Goal: Information Seeking & Learning: Compare options

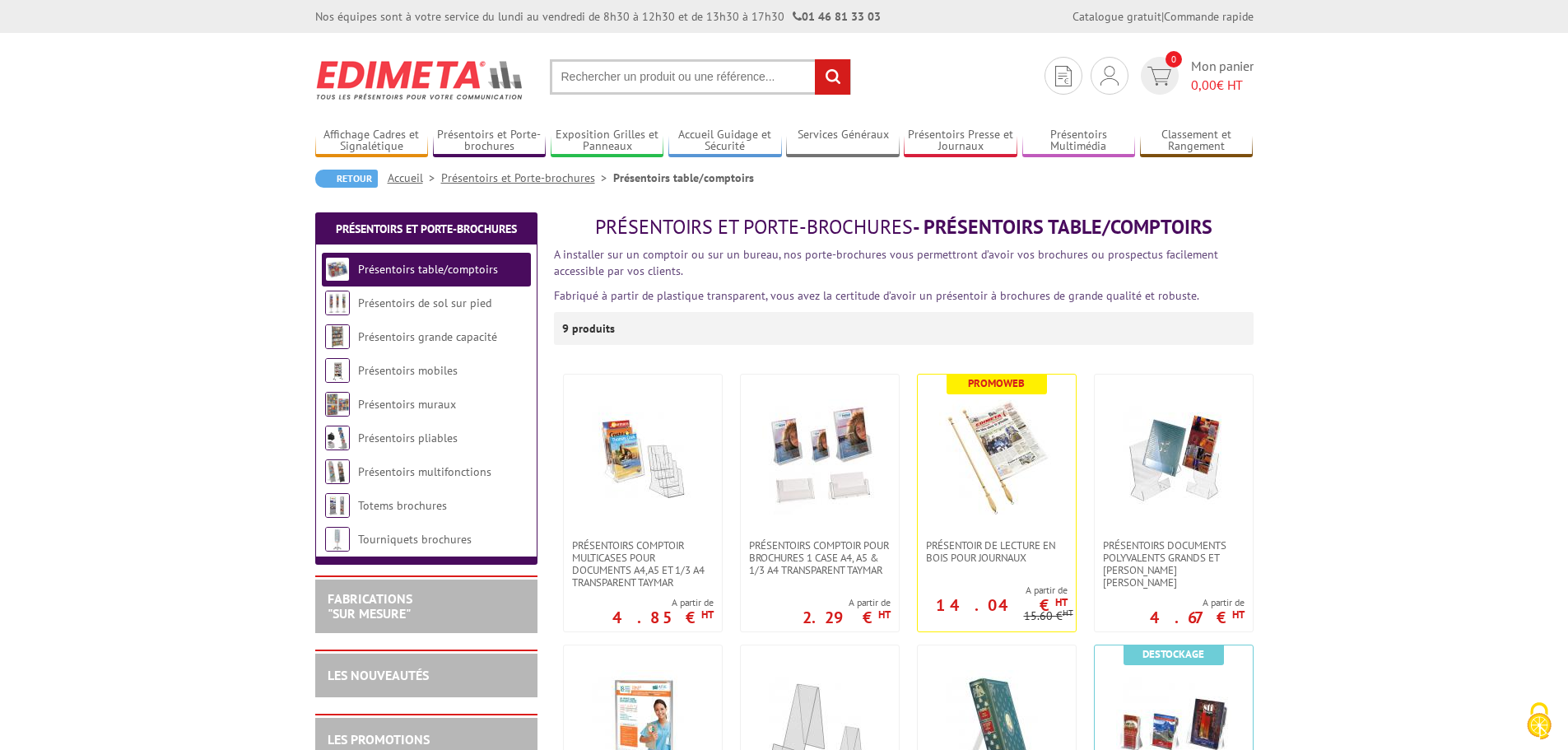
drag, startPoint x: 363, startPoint y: 0, endPoint x: 4, endPoint y: 517, distance: 629.4
click at [419, 259] on li "Présentoirs table/comptoirs" at bounding box center [427, 270] width 209 height 34
click at [419, 262] on link "Présentoirs table/comptoirs" at bounding box center [428, 269] width 140 height 15
click at [411, 253] on li "Présentoirs table/comptoirs" at bounding box center [427, 270] width 209 height 34
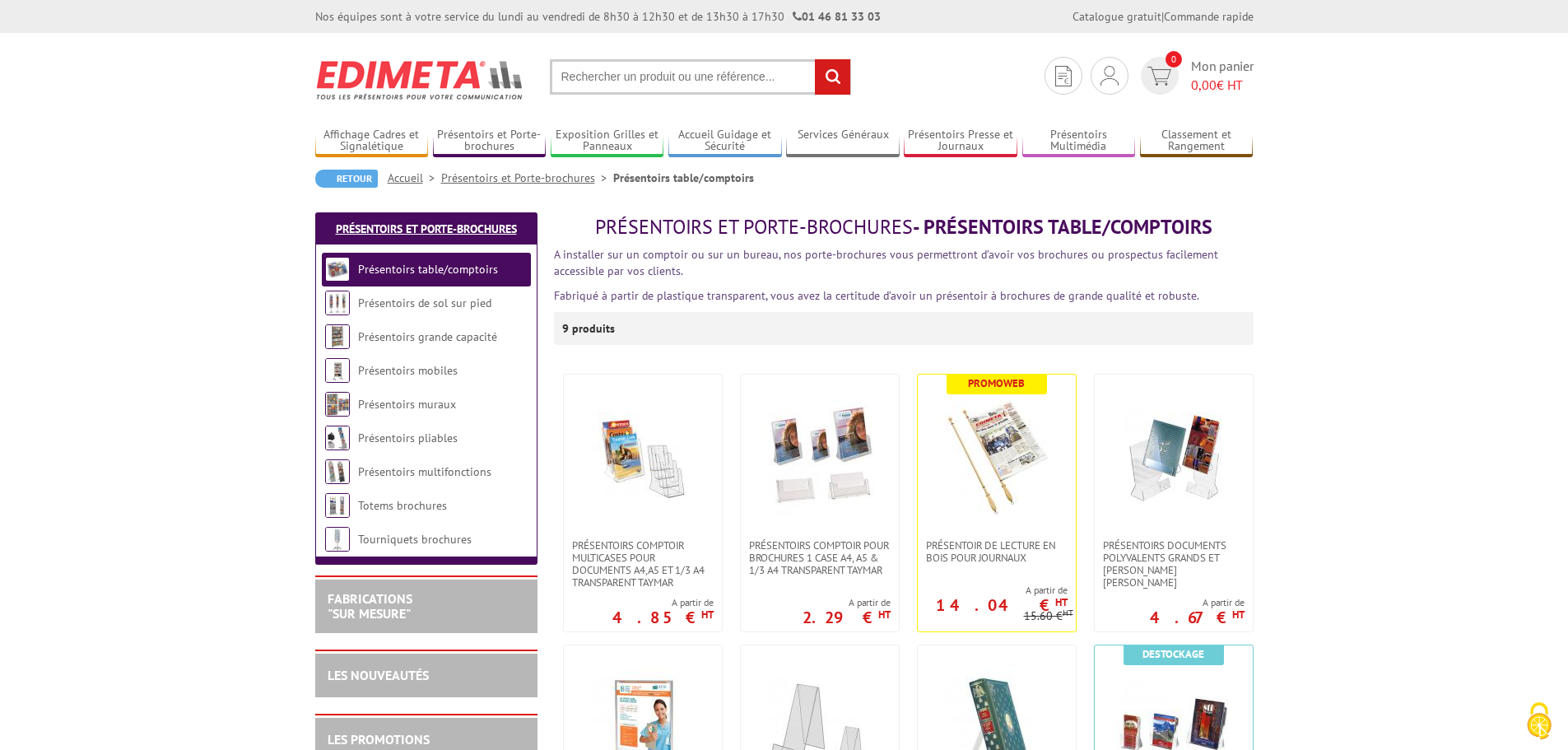
click at [417, 221] on link "Présentoirs et Porte-brochures" at bounding box center [427, 229] width 181 height 15
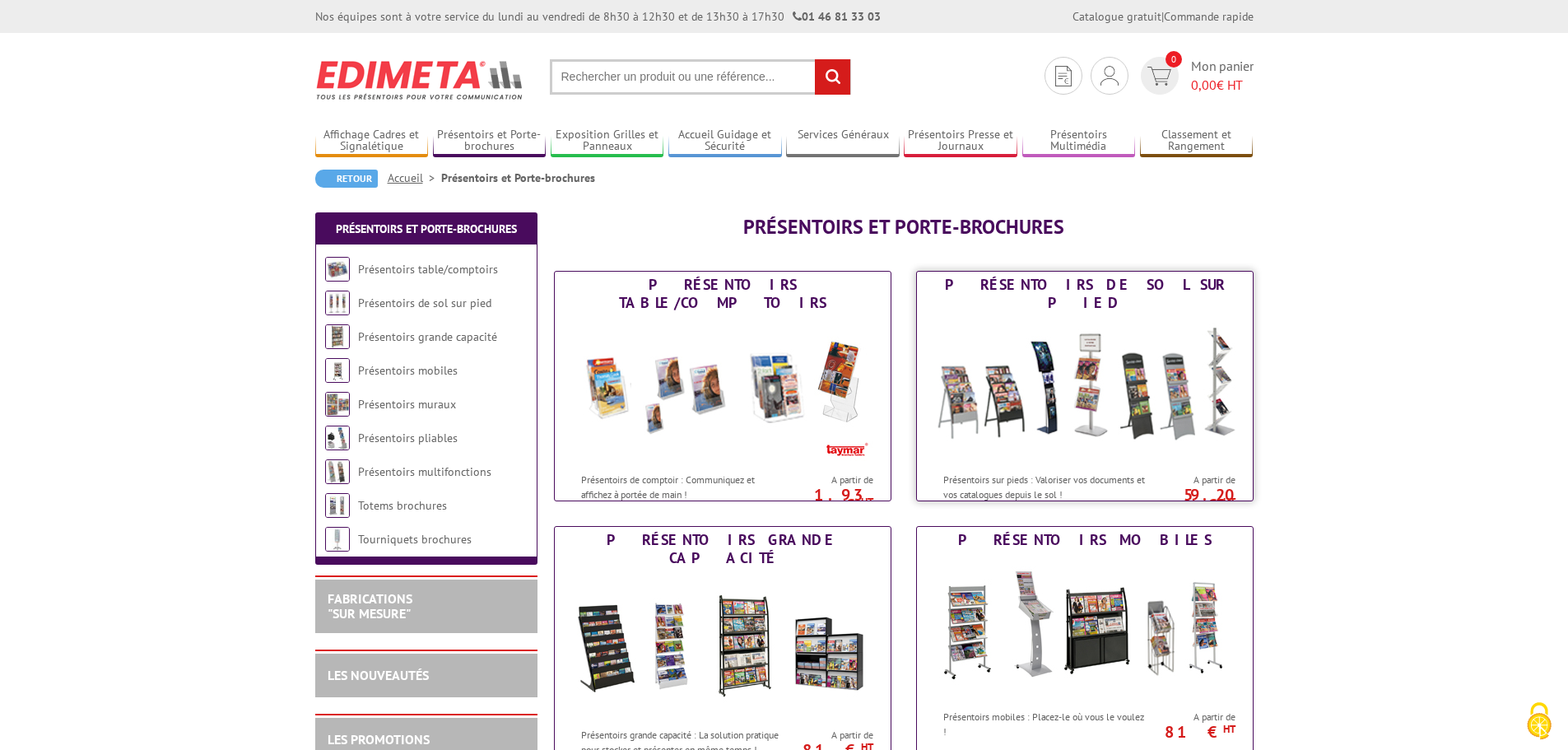
click at [973, 473] on p "Présentoirs sur pieds : Valoriser vos documents et vos catalogues depuis le sol…" at bounding box center [1045, 487] width 205 height 28
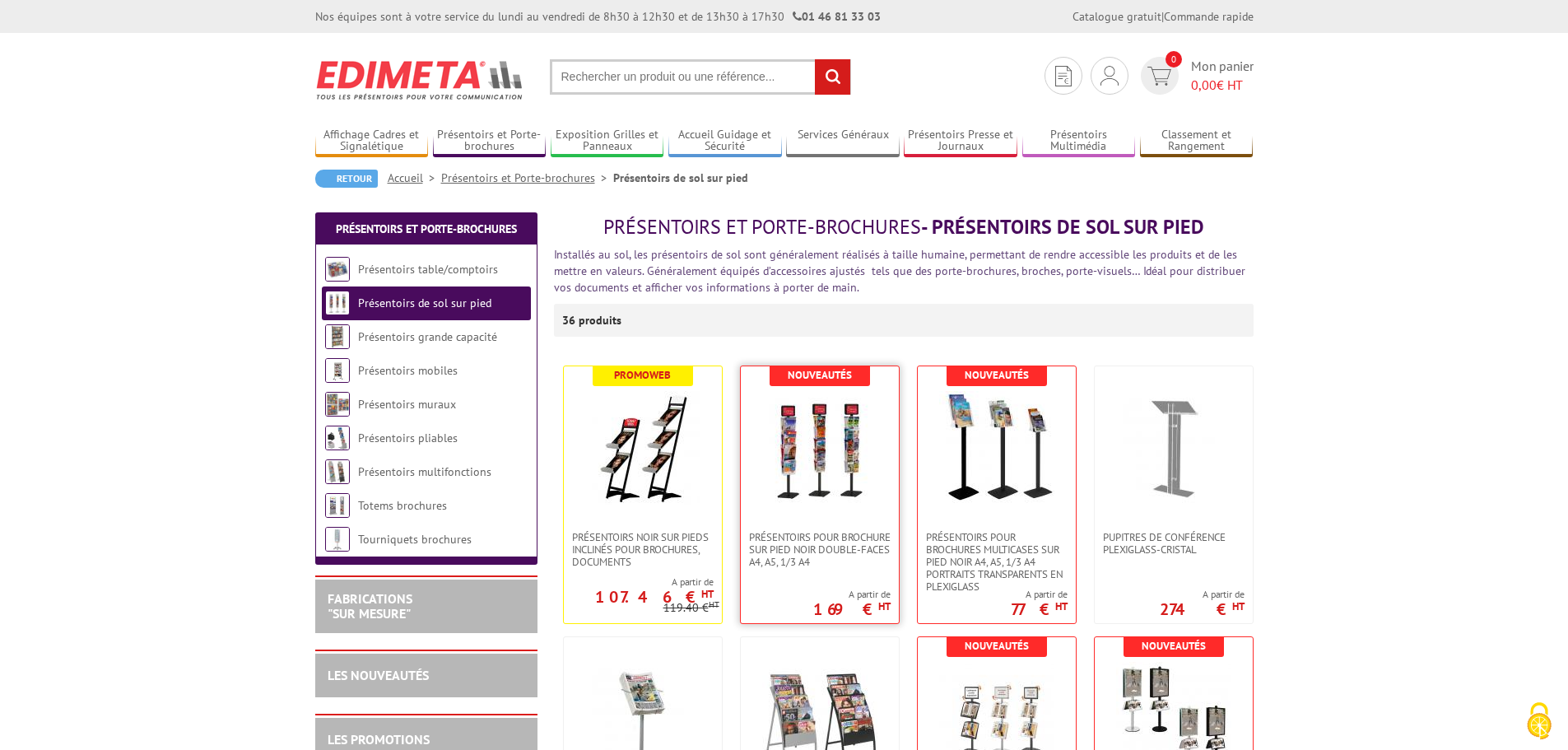
click at [842, 466] on img at bounding box center [819, 448] width 115 height 115
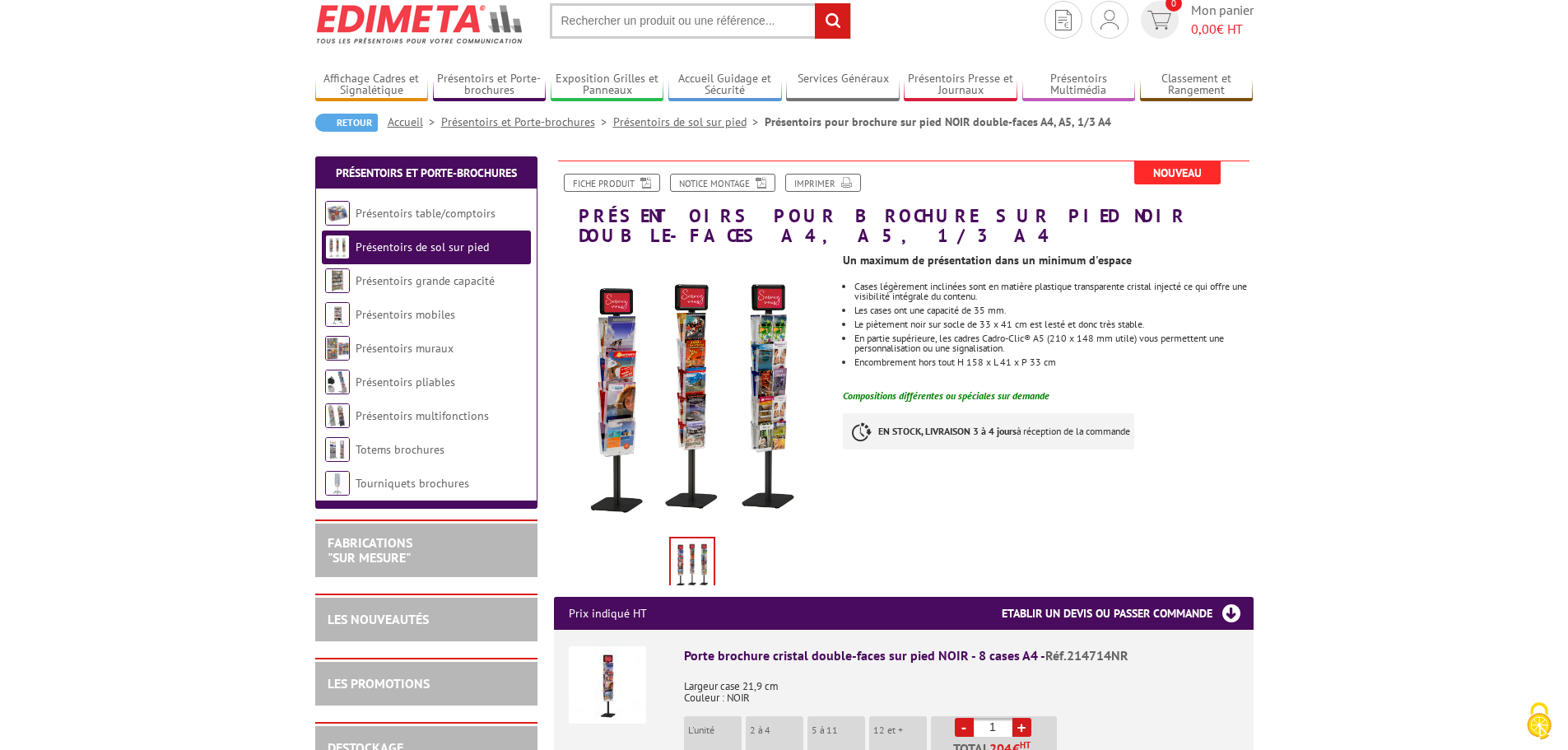
scroll to position [82, 0]
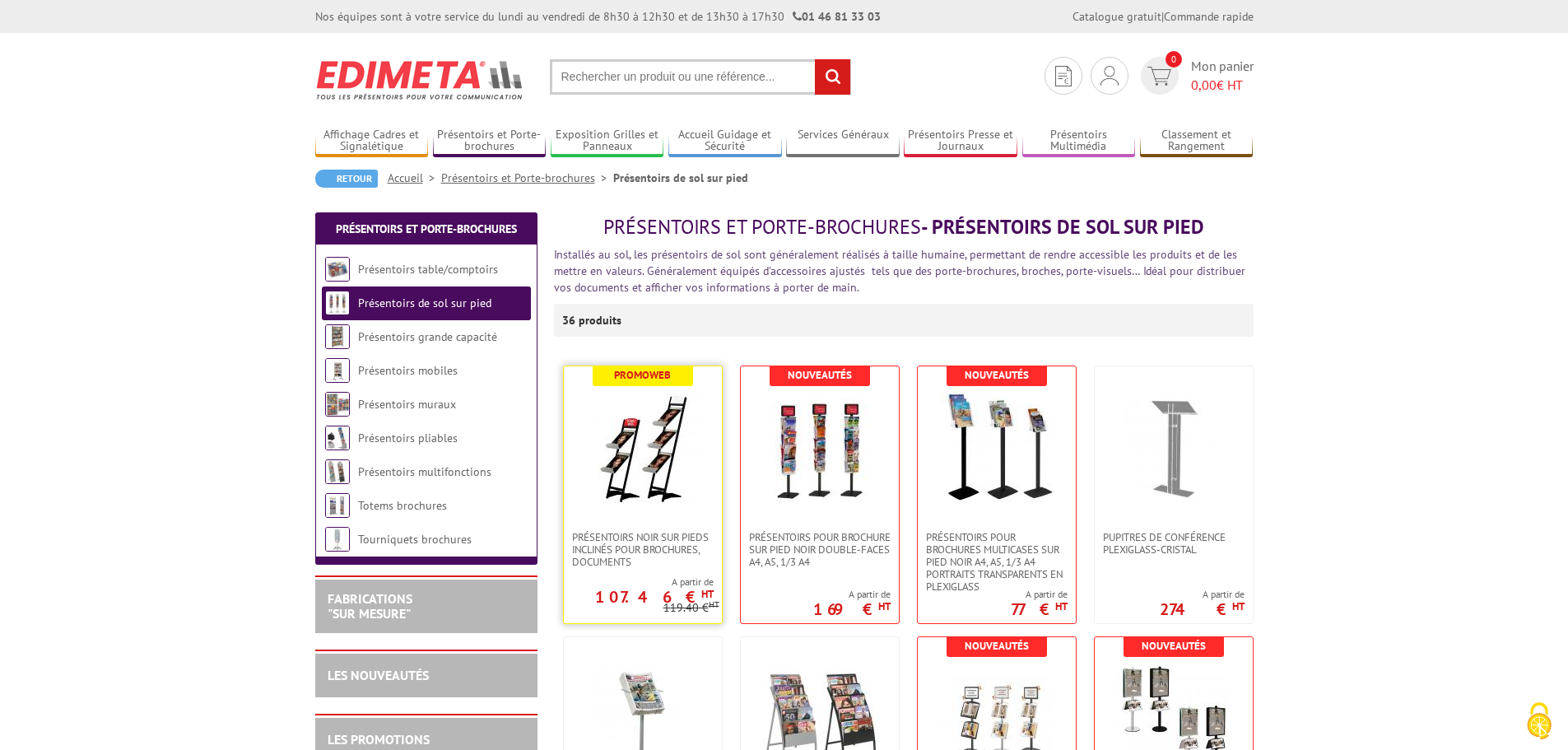
click at [638, 399] on img at bounding box center [643, 448] width 115 height 114
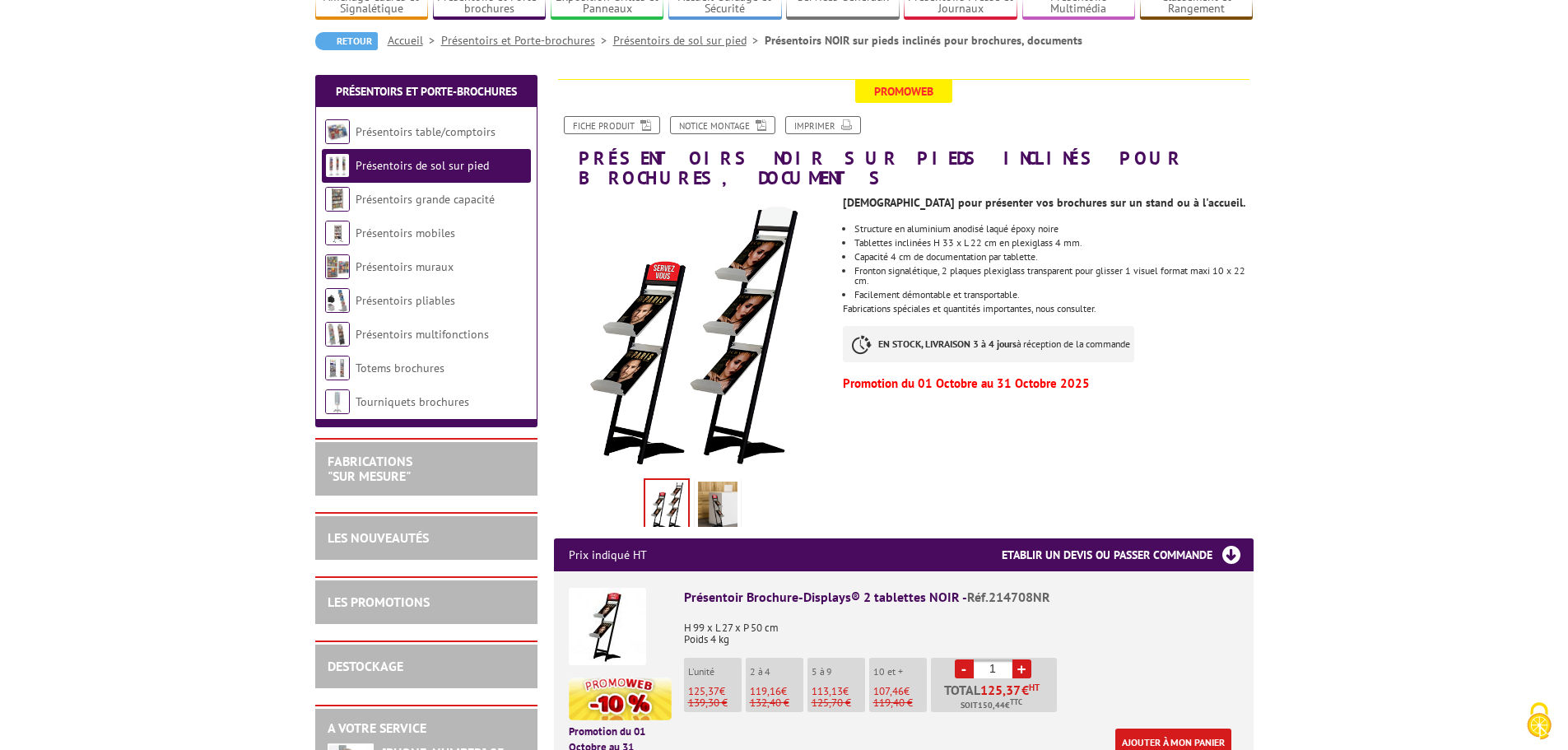
scroll to position [164, 0]
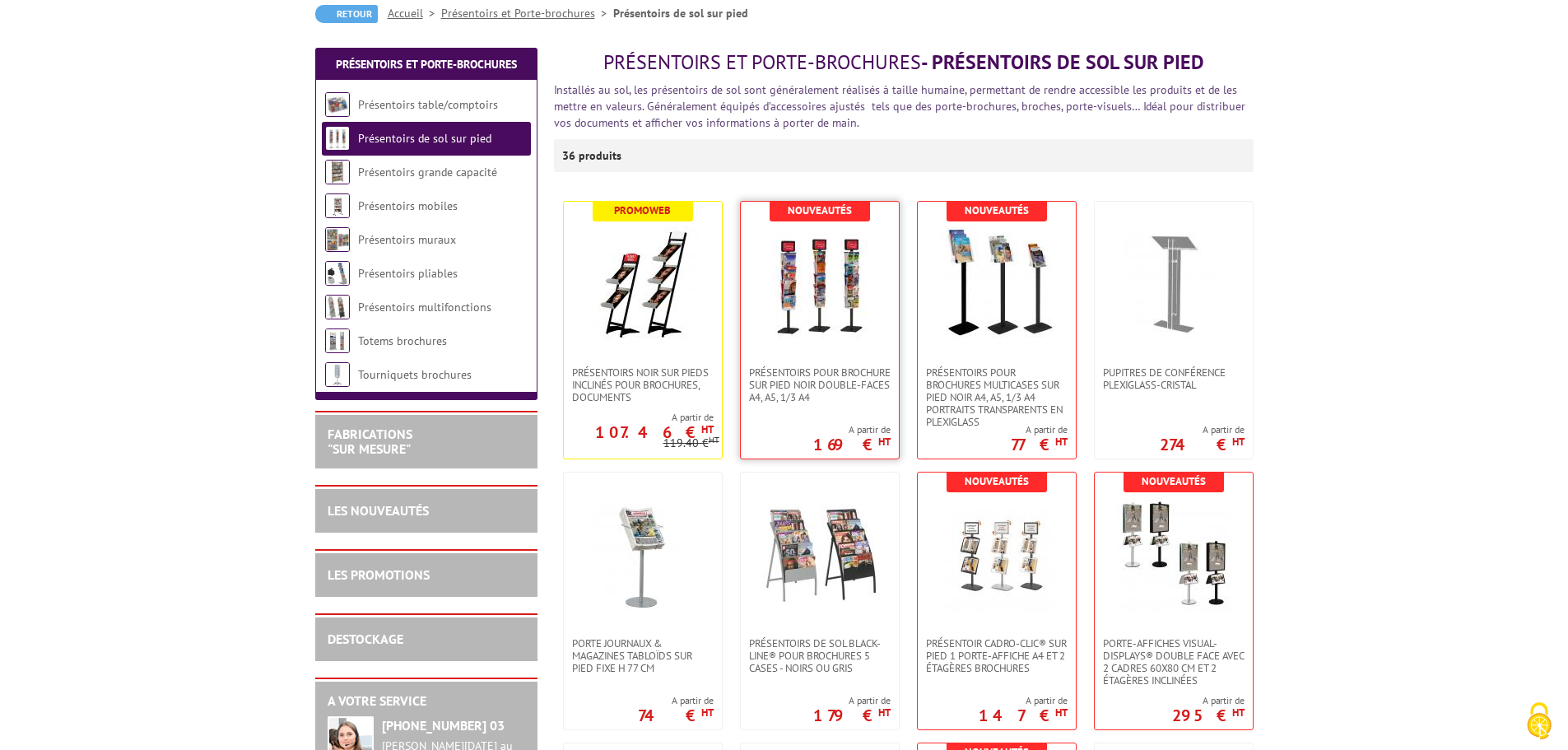
scroll to position [247, 0]
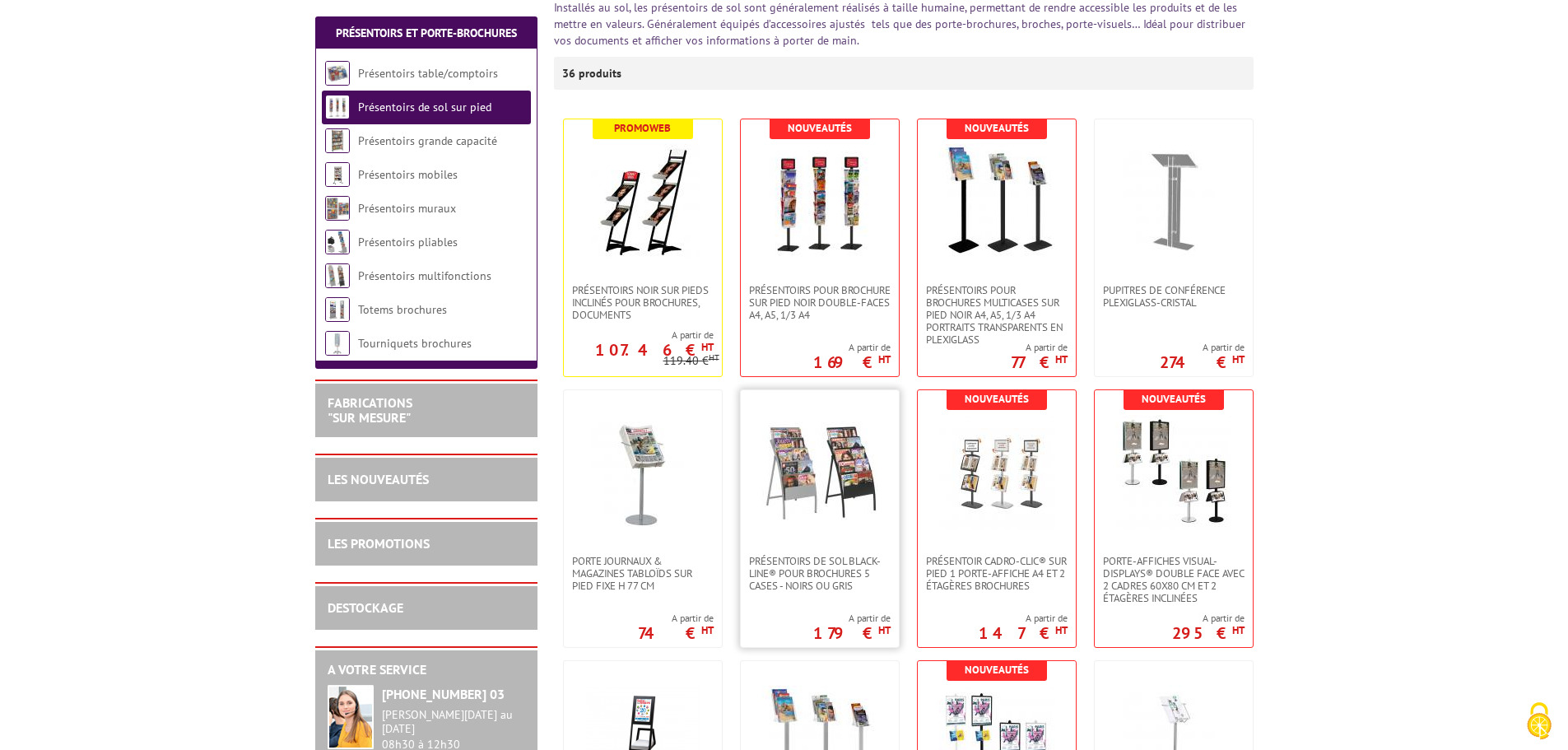
click at [830, 424] on img at bounding box center [819, 472] width 115 height 115
click at [949, 514] on img at bounding box center [996, 472] width 115 height 115
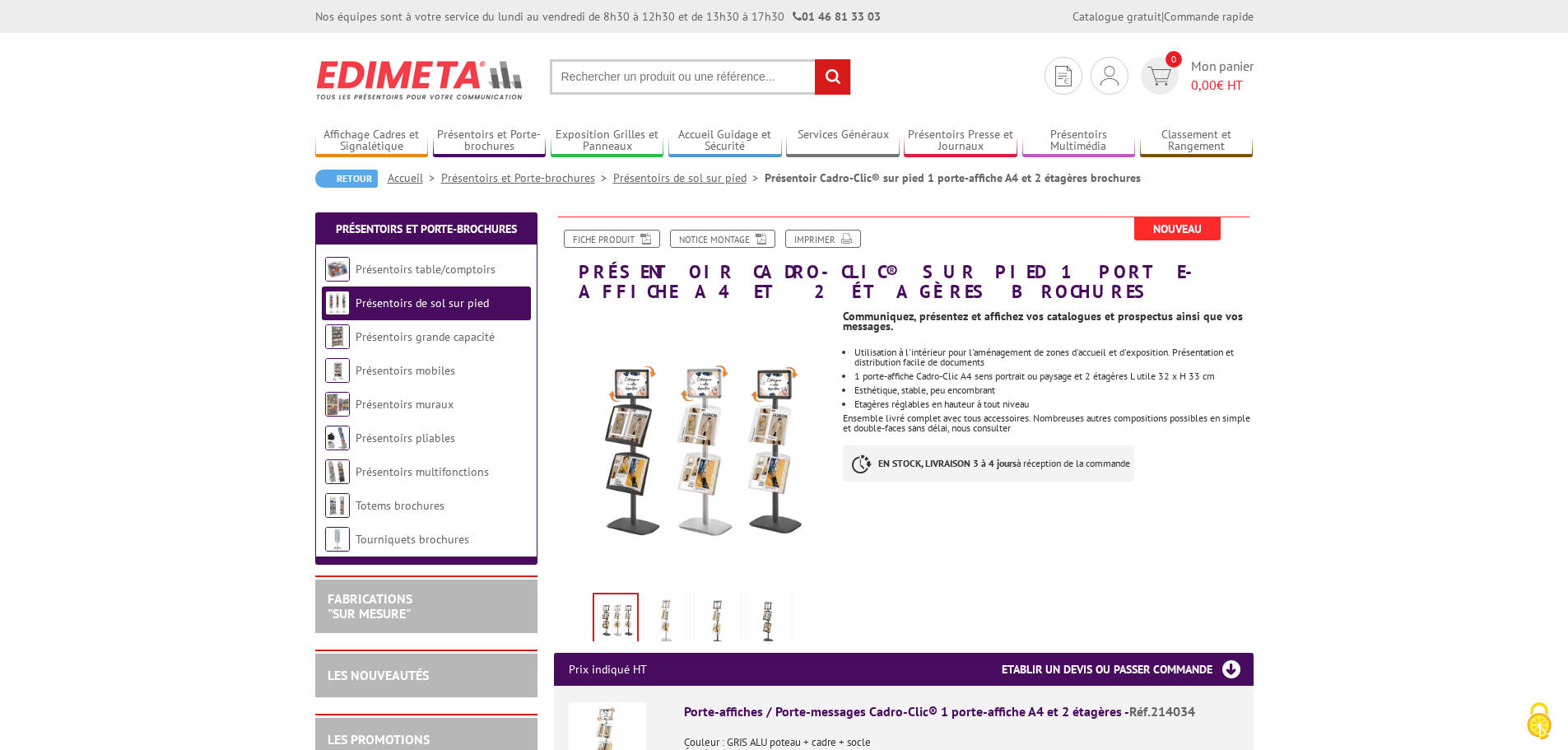
drag, startPoint x: 876, startPoint y: 516, endPoint x: 867, endPoint y: 515, distance: 9.1
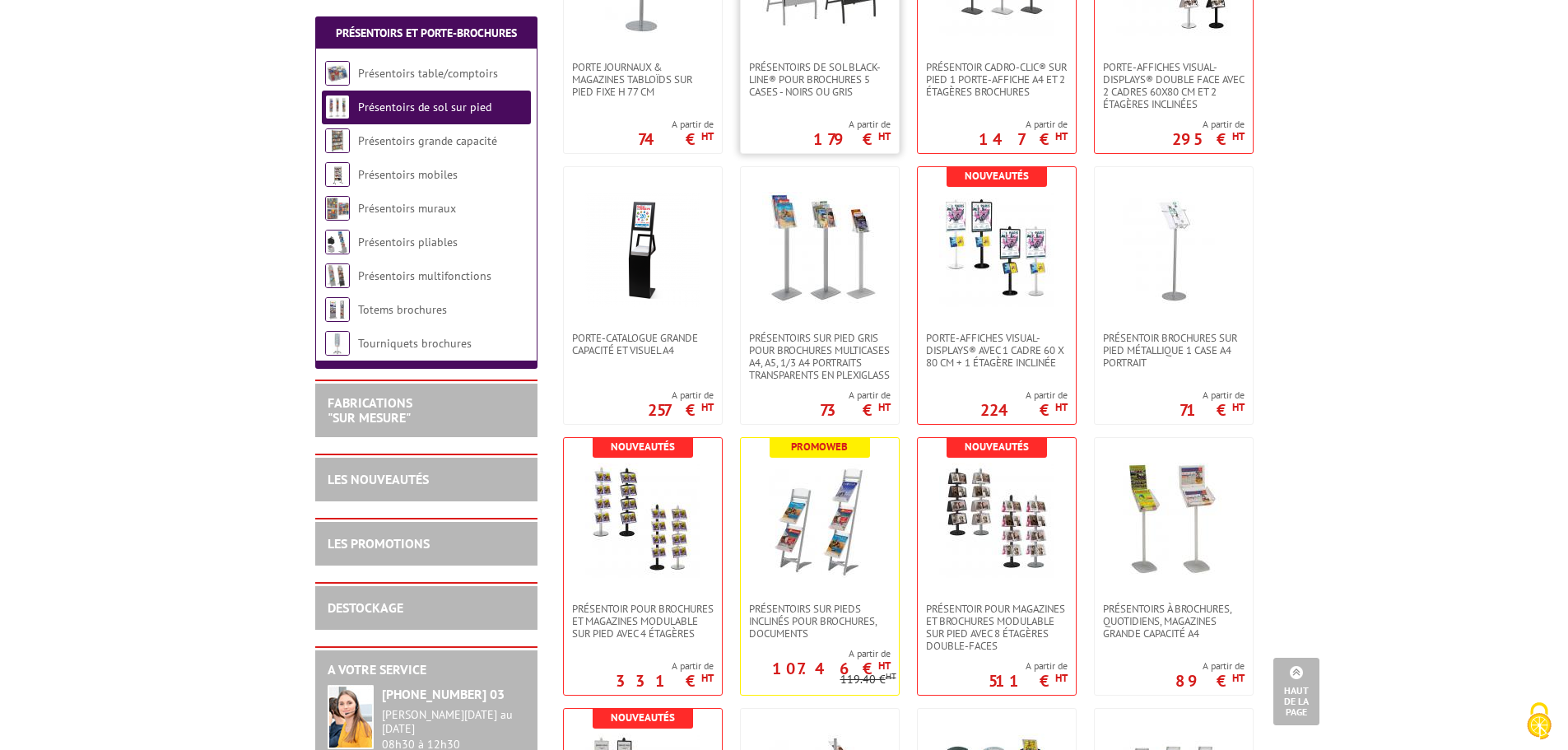
scroll to position [823, 0]
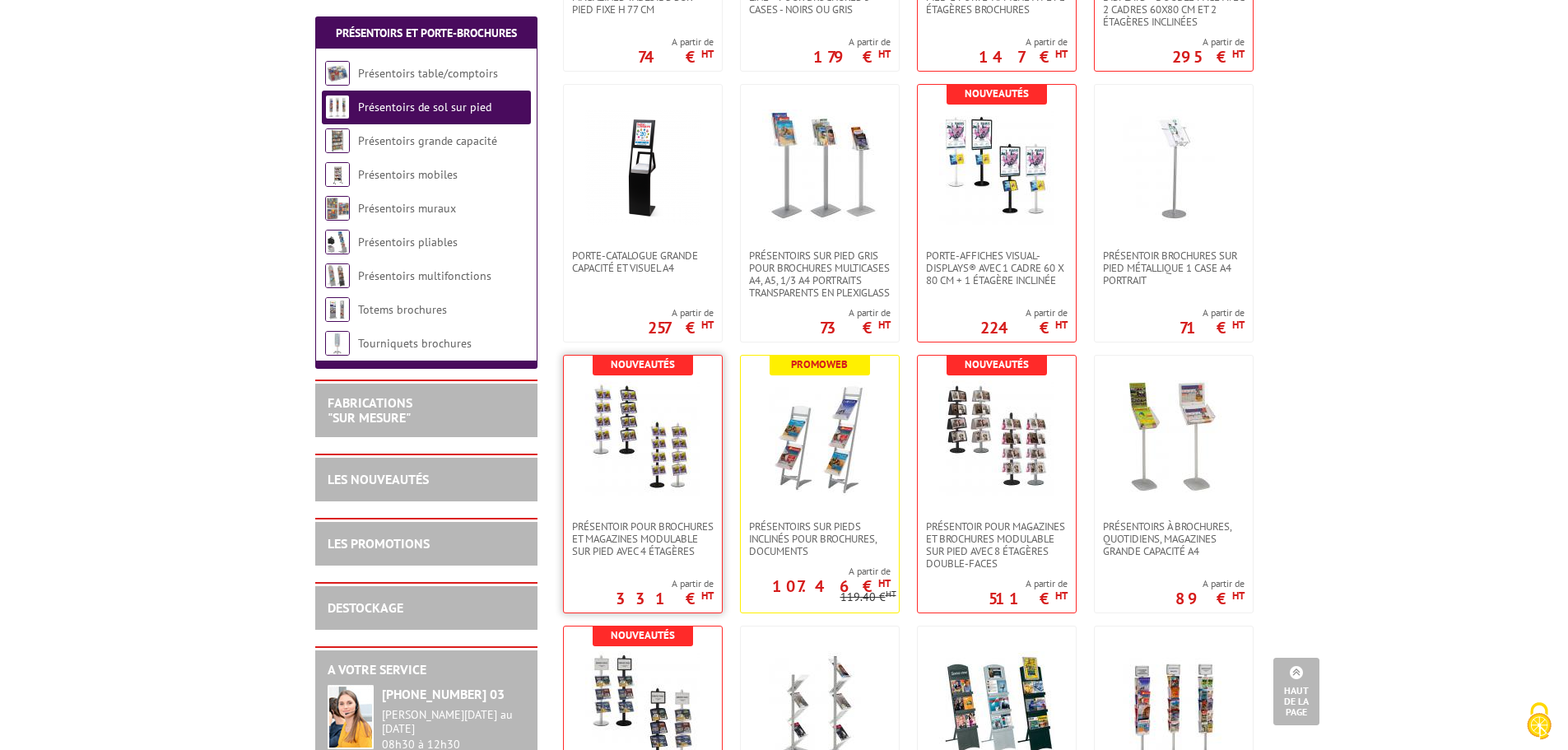
click at [617, 446] on img at bounding box center [643, 437] width 115 height 115
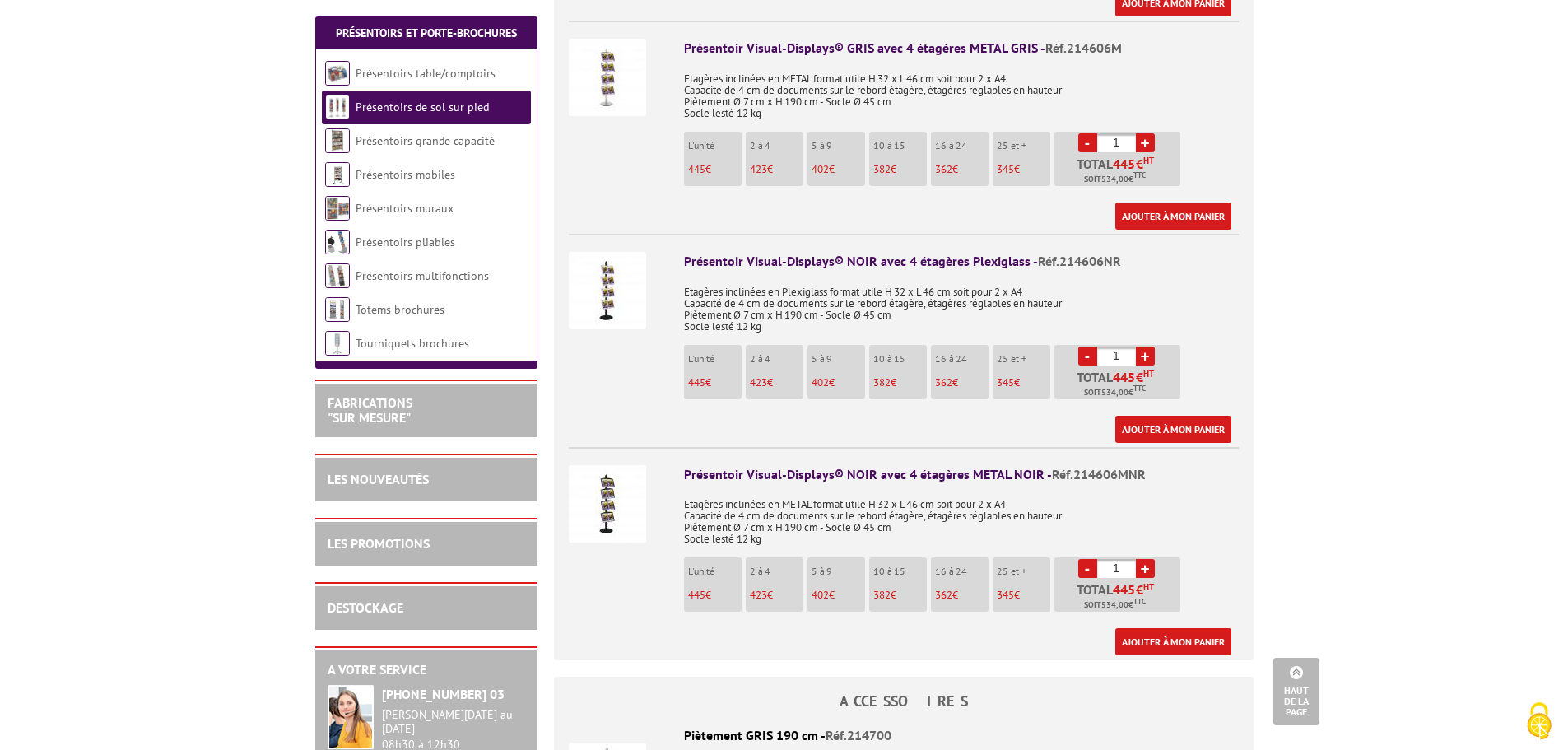
scroll to position [1070, 0]
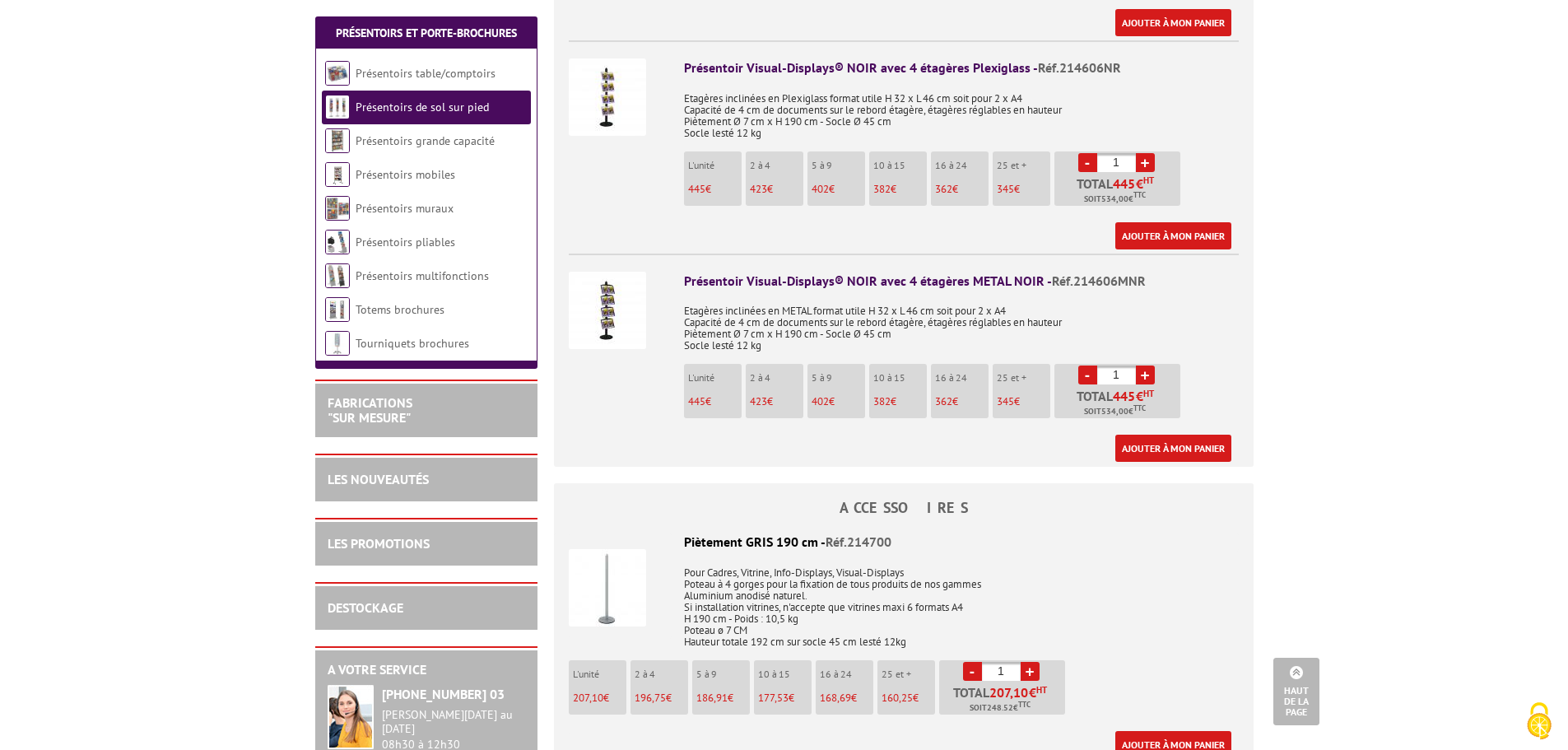
drag, startPoint x: 910, startPoint y: 508, endPoint x: 882, endPoint y: 496, distance: 30.5
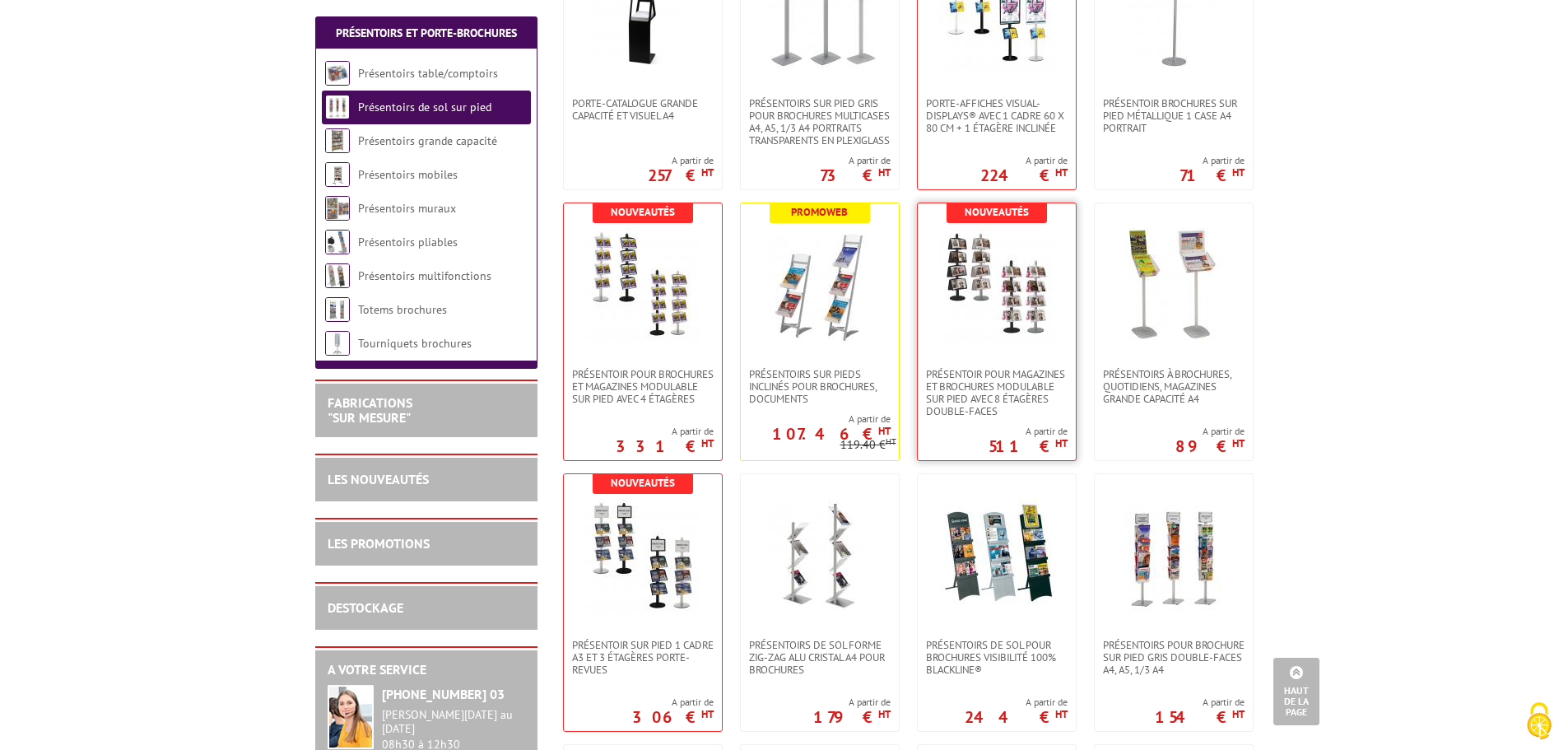
scroll to position [1070, 0]
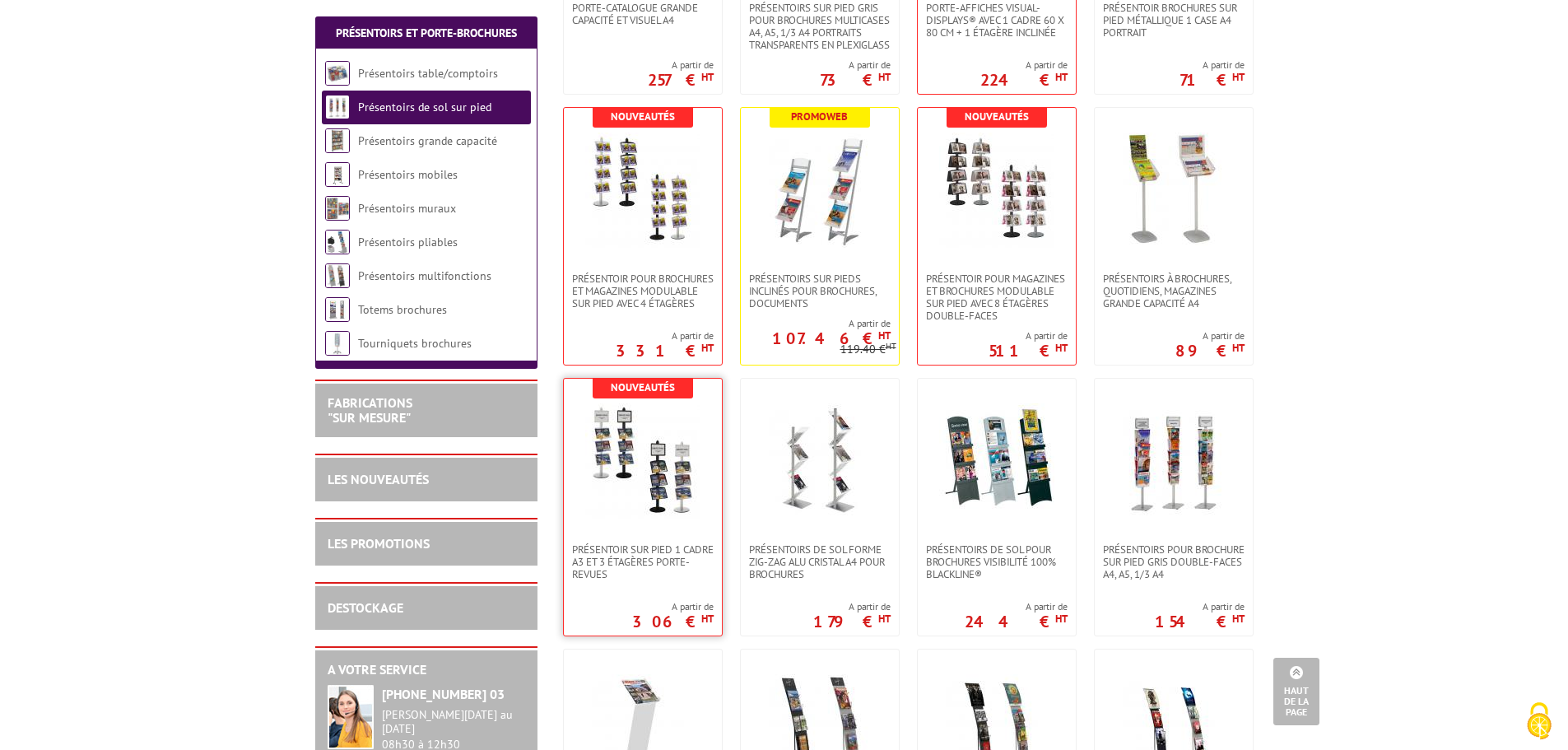
click at [683, 473] on img at bounding box center [643, 460] width 115 height 115
click at [993, 456] on img at bounding box center [996, 460] width 115 height 115
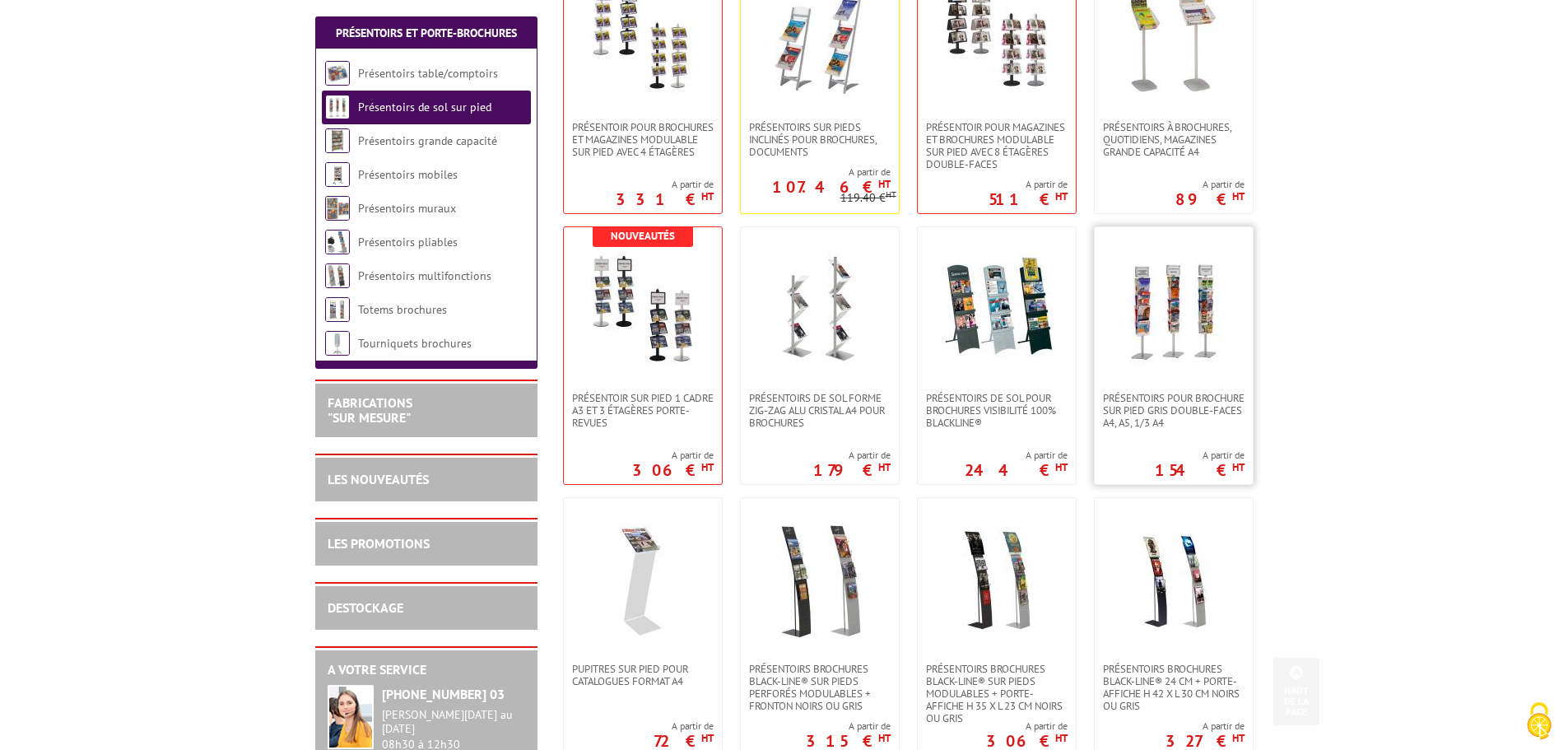
scroll to position [1236, 0]
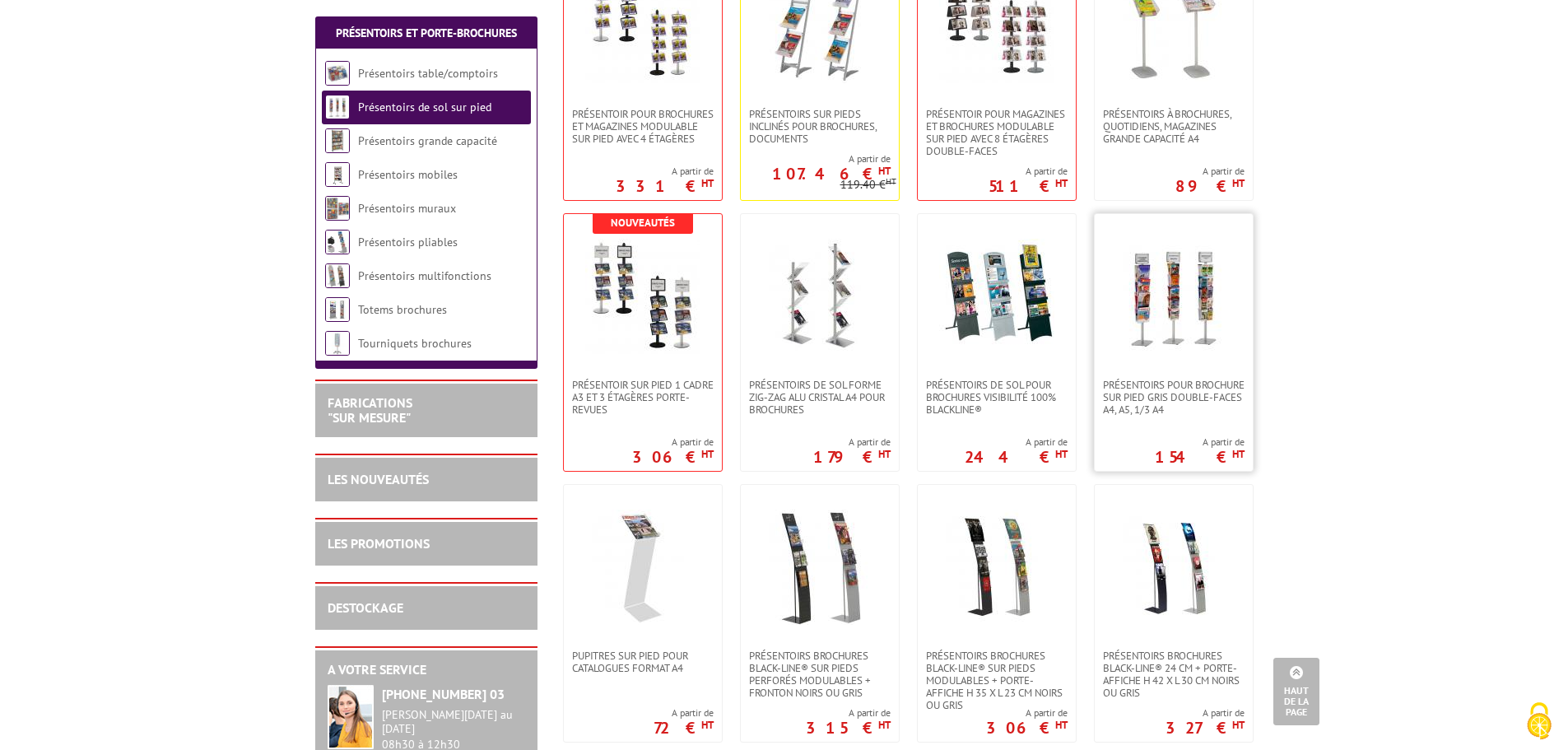
click at [1181, 347] on img at bounding box center [1173, 296] width 115 height 115
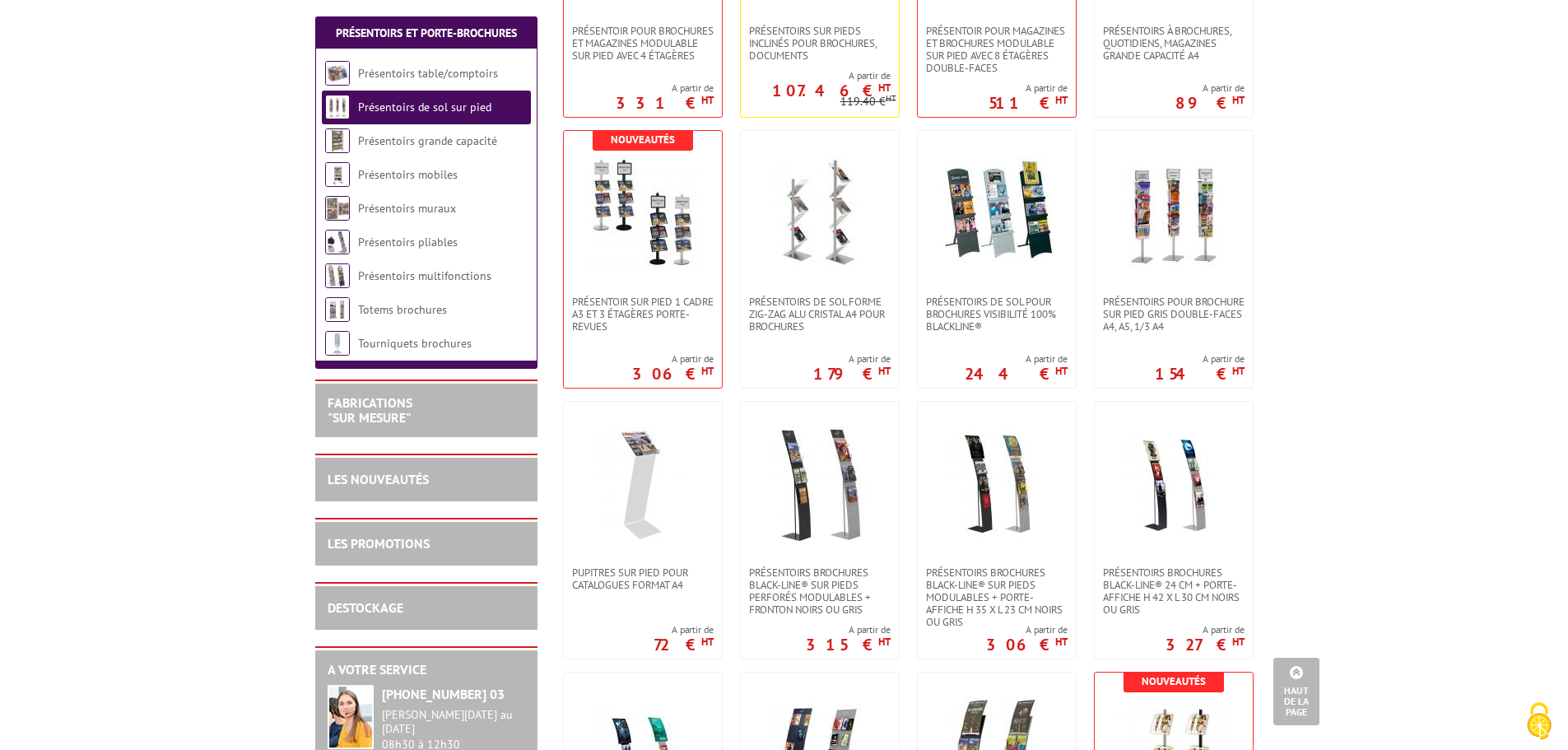
scroll to position [1318, 0]
click at [1160, 277] on link at bounding box center [1173, 214] width 158 height 164
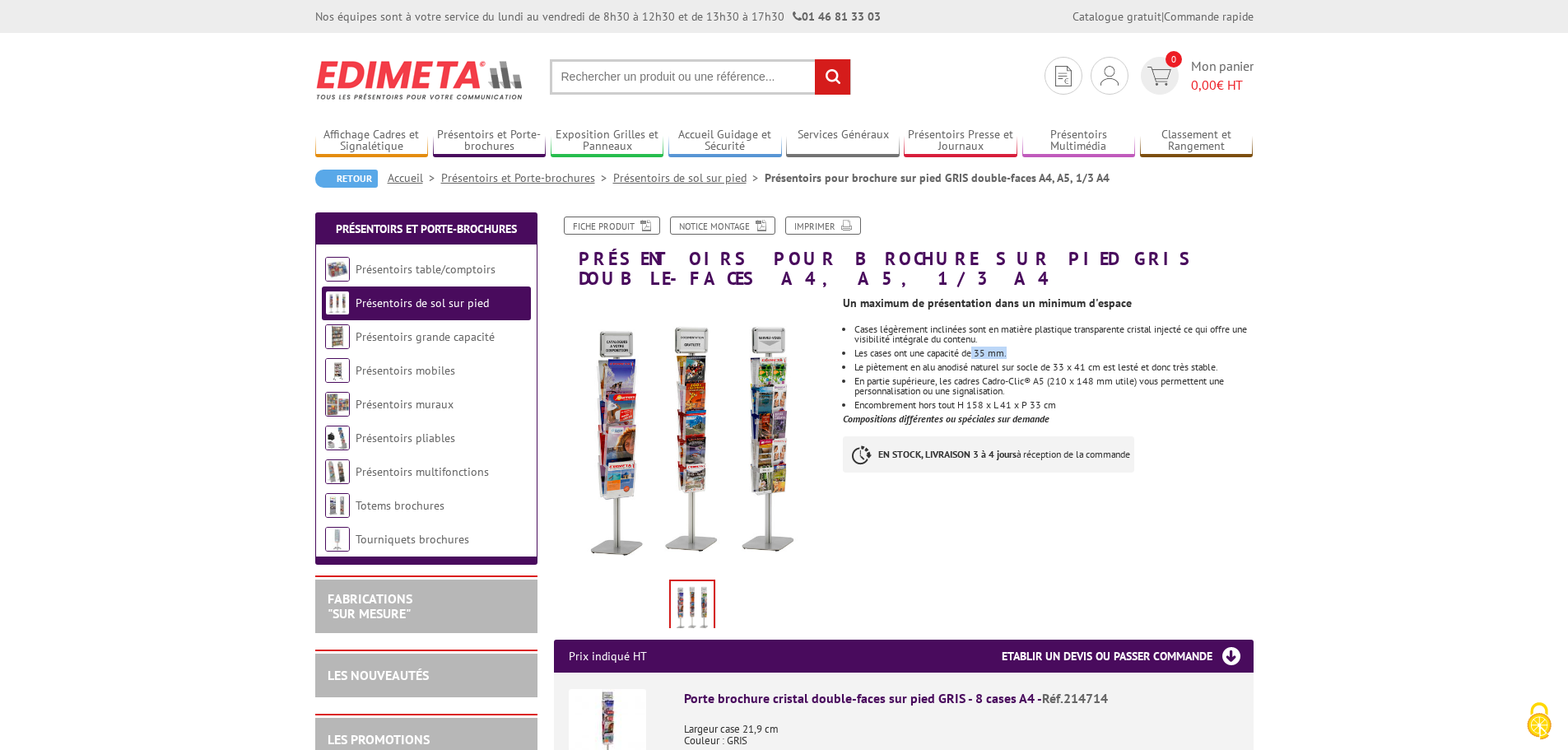
drag, startPoint x: 1019, startPoint y: 331, endPoint x: 979, endPoint y: 327, distance: 40.2
click at [979, 348] on li "Les cases ont une capacité de 35 mm." at bounding box center [1053, 353] width 399 height 10
drag, startPoint x: 1125, startPoint y: 715, endPoint x: 1109, endPoint y: 739, distance: 28.8
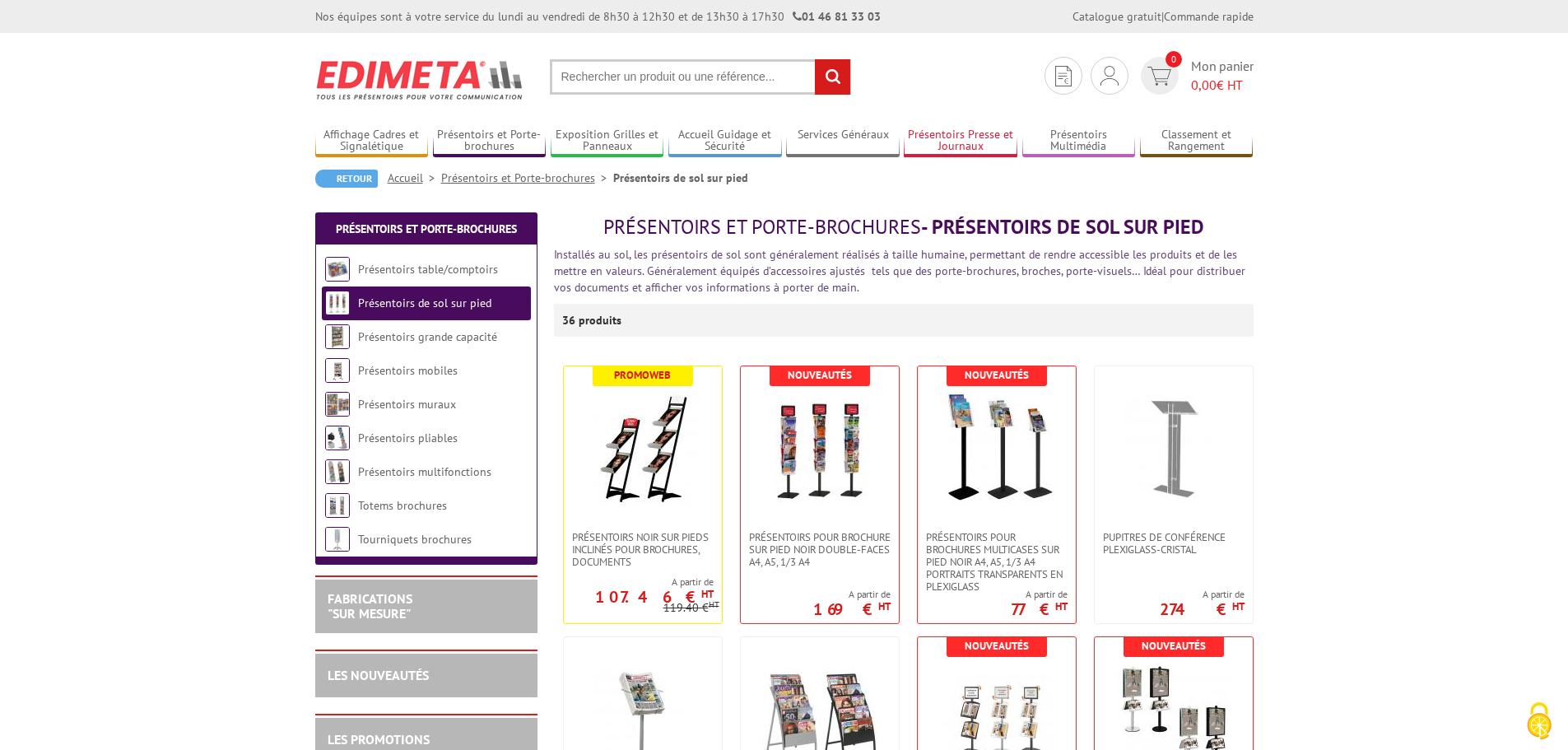
click at [941, 142] on link "Présentoirs Presse et Journaux" at bounding box center [961, 141] width 114 height 27
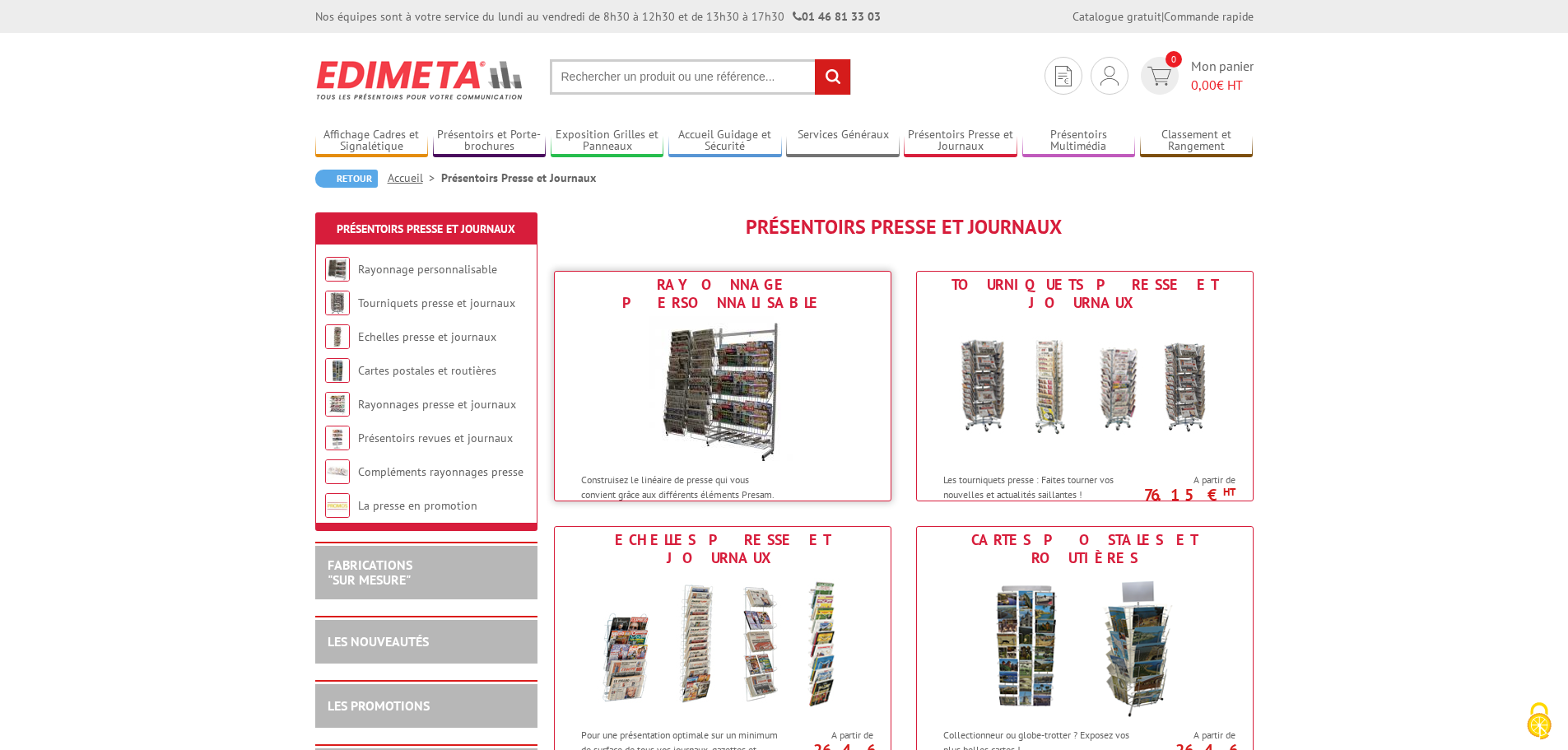
drag, startPoint x: 609, startPoint y: 322, endPoint x: 585, endPoint y: 320, distance: 24.1
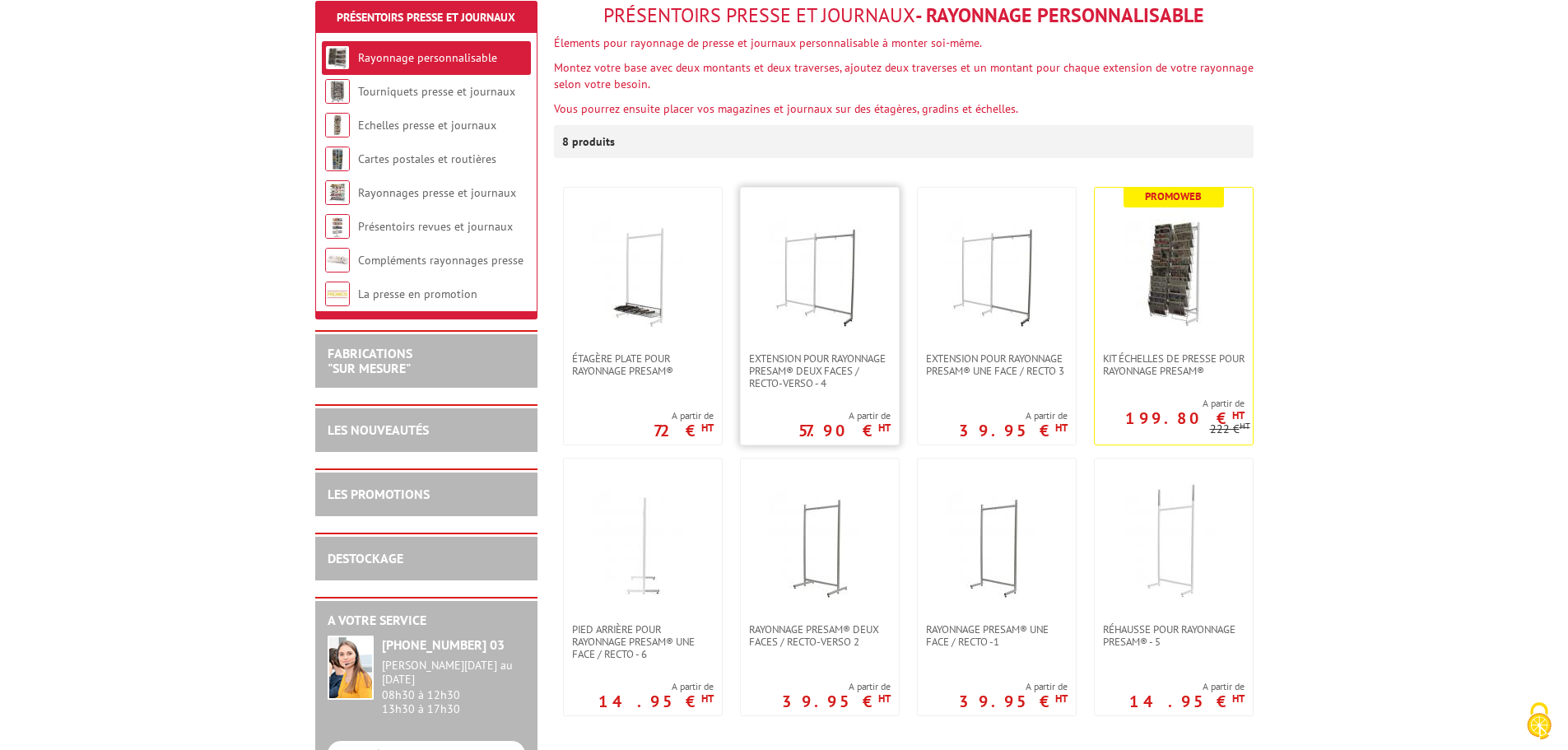
scroll to position [247, 0]
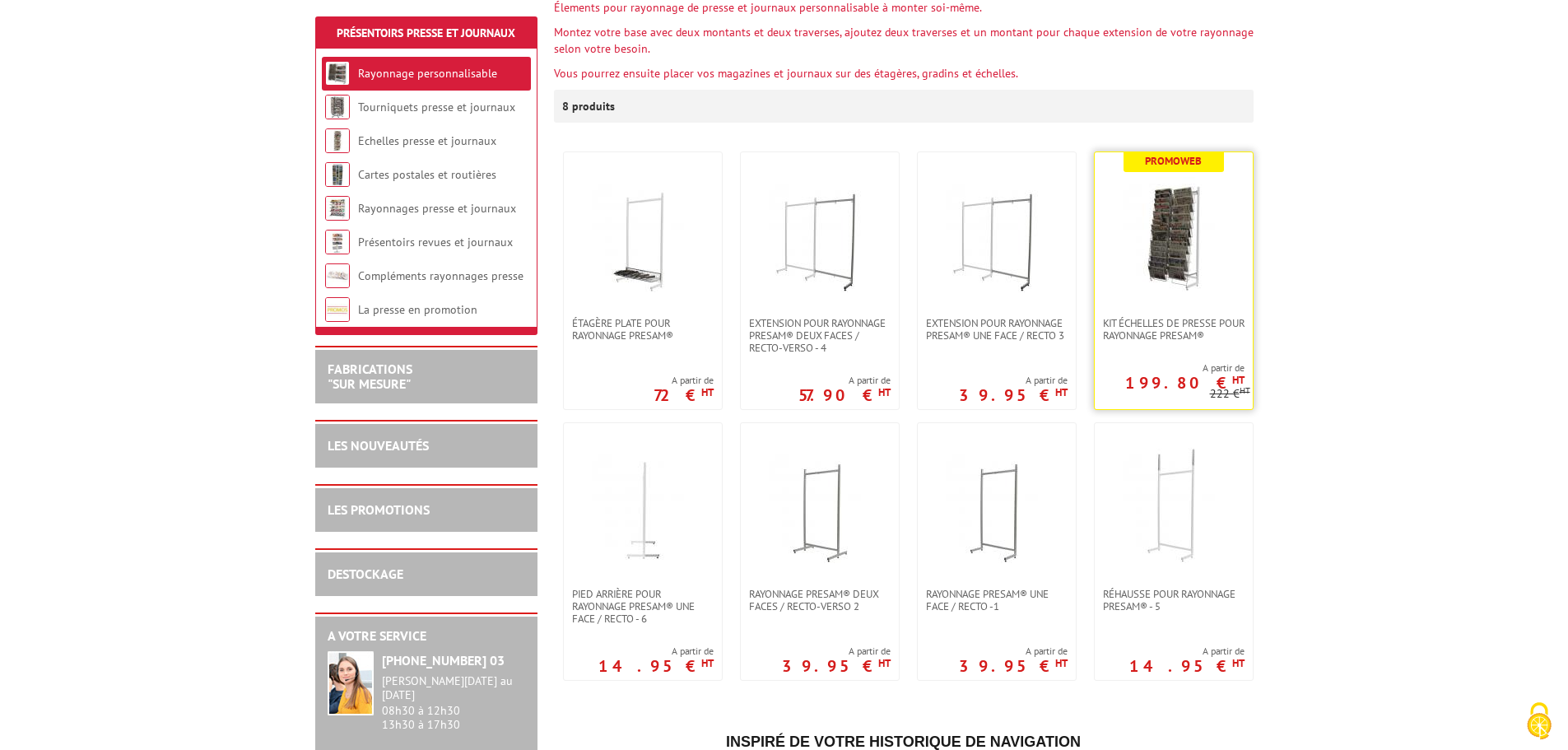
click at [1154, 290] on img at bounding box center [1173, 233] width 115 height 115
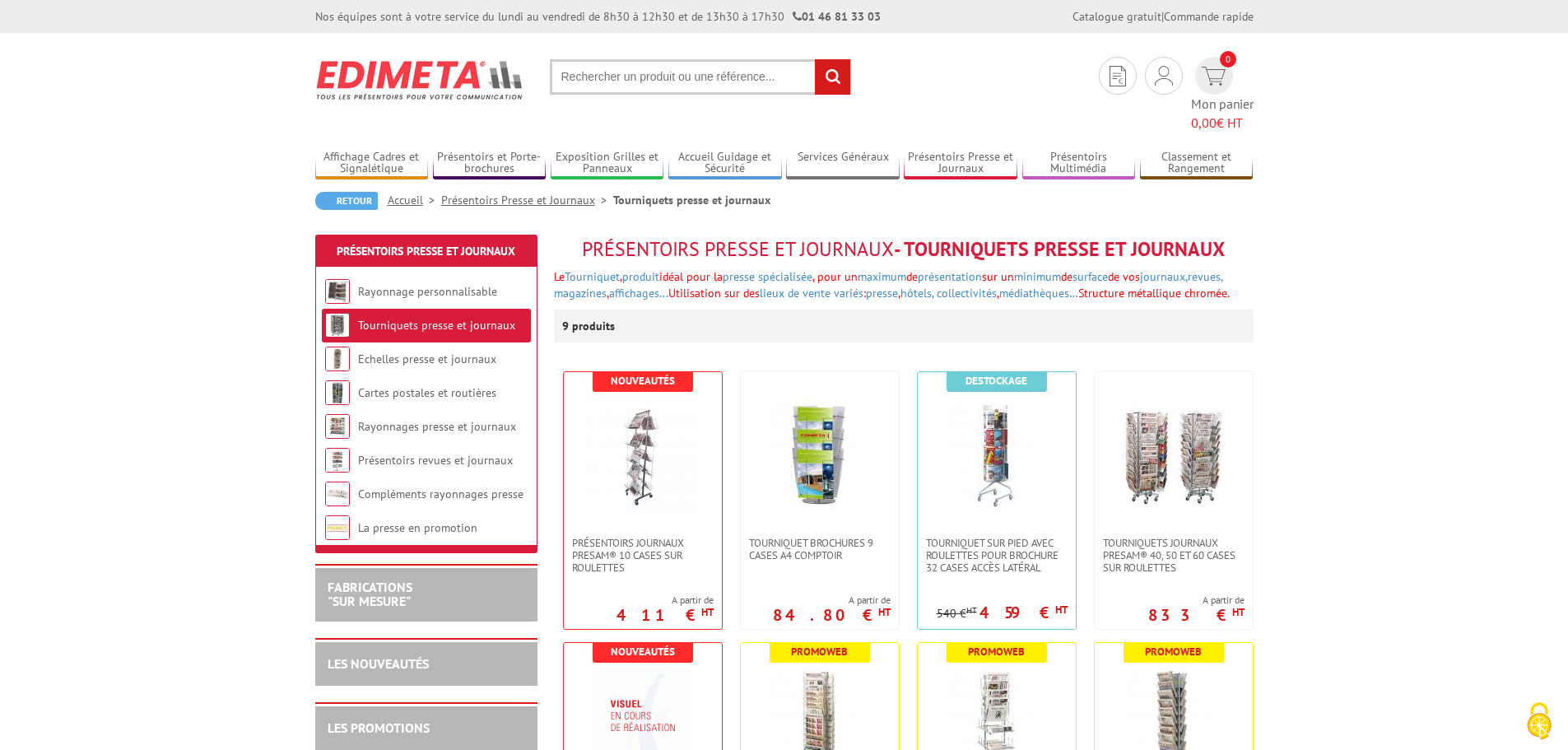
drag, startPoint x: 1008, startPoint y: 471, endPoint x: 1528, endPoint y: 621, distance: 541.2
click at [403, 244] on link "Présentoirs Presse et Journaux" at bounding box center [425, 251] width 178 height 15
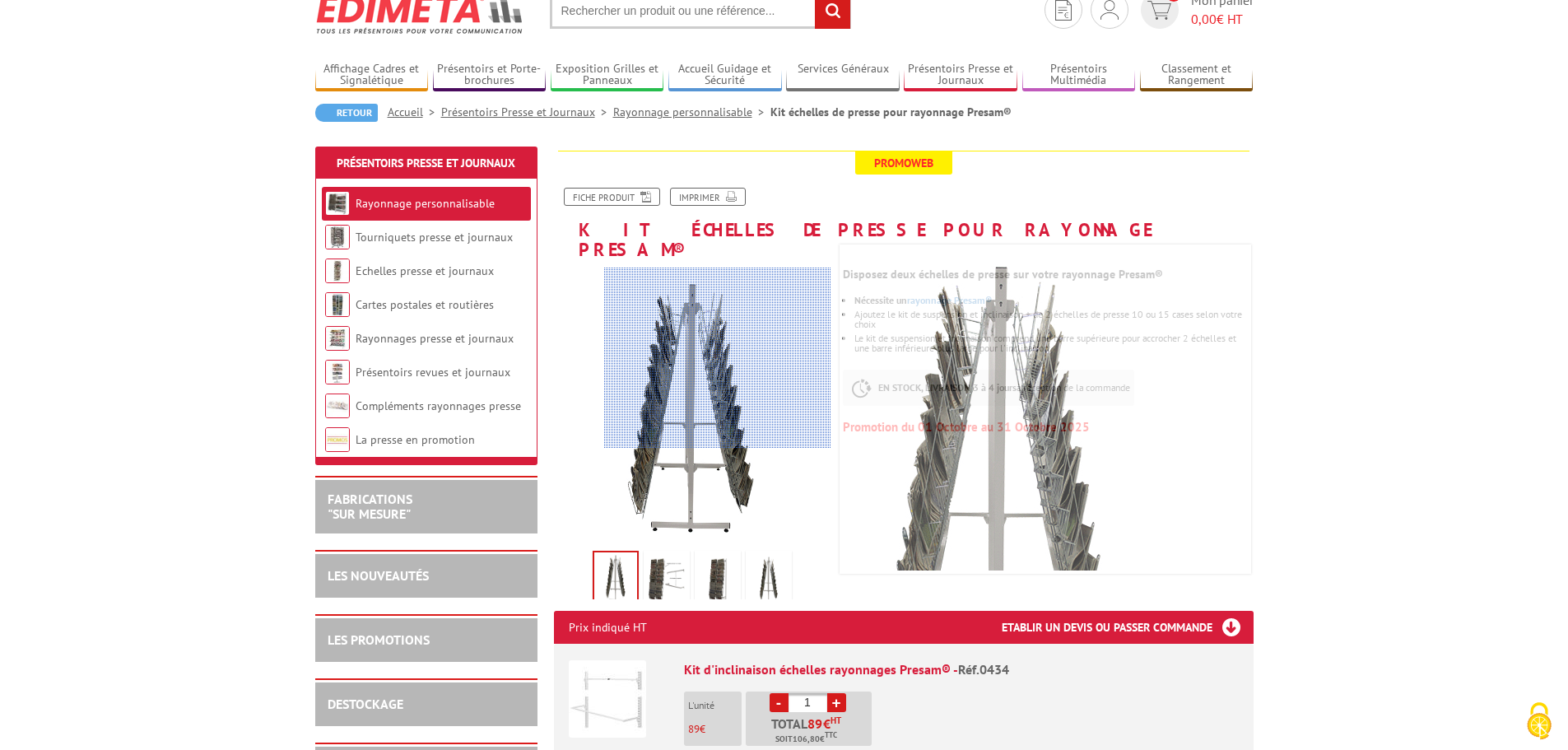
scroll to position [164, 0]
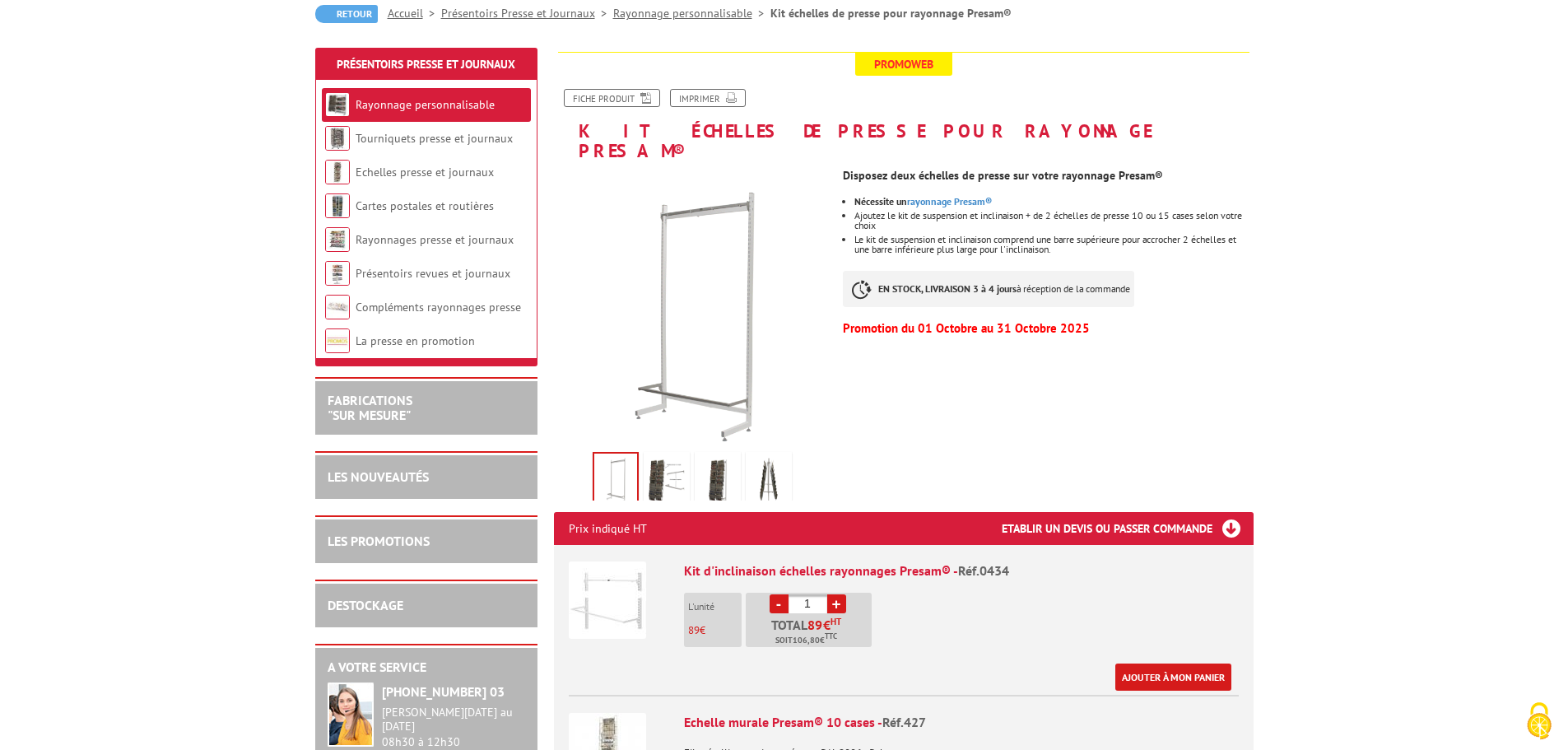
click at [650, 455] on img at bounding box center [667, 480] width 39 height 51
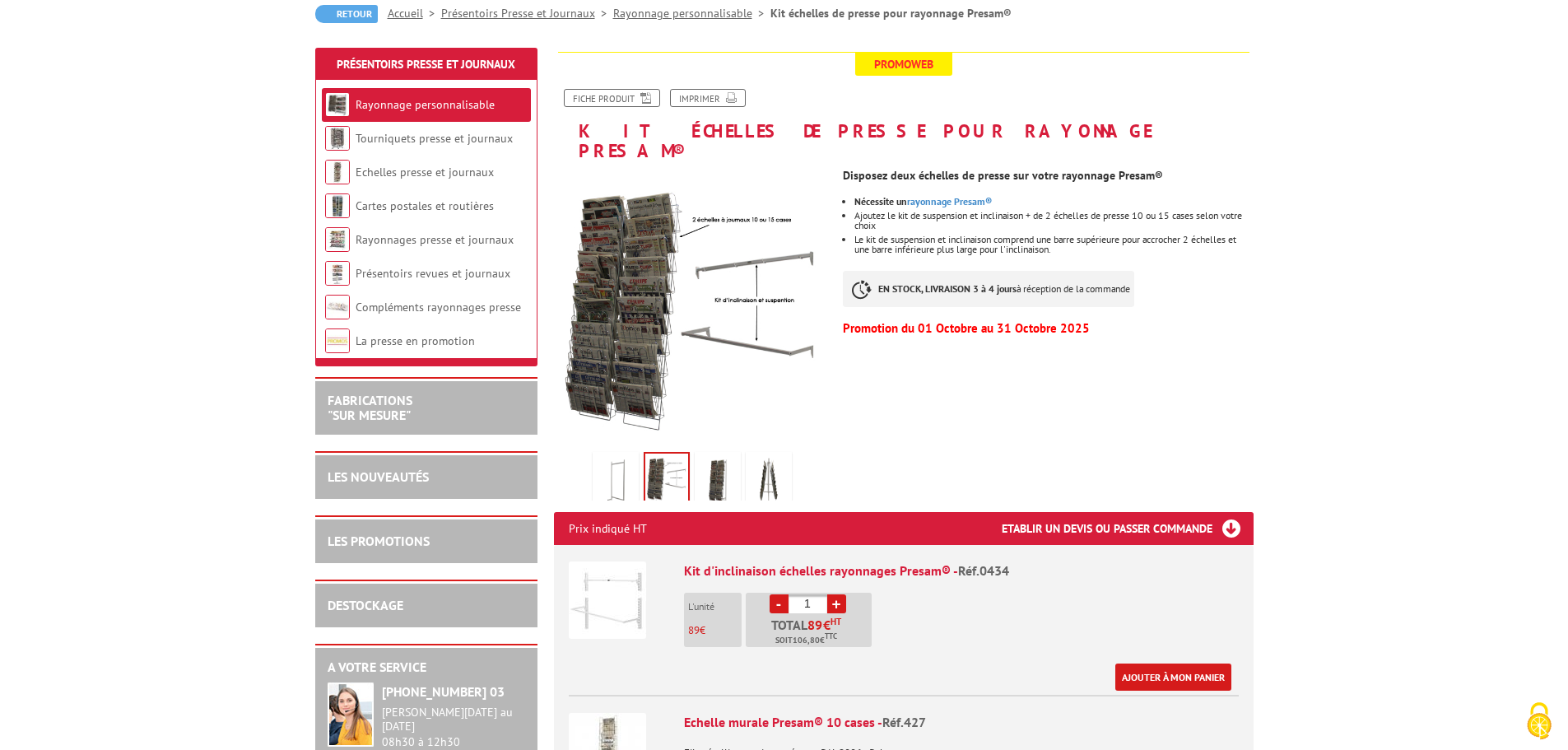
click at [706, 456] on img at bounding box center [717, 480] width 39 height 51
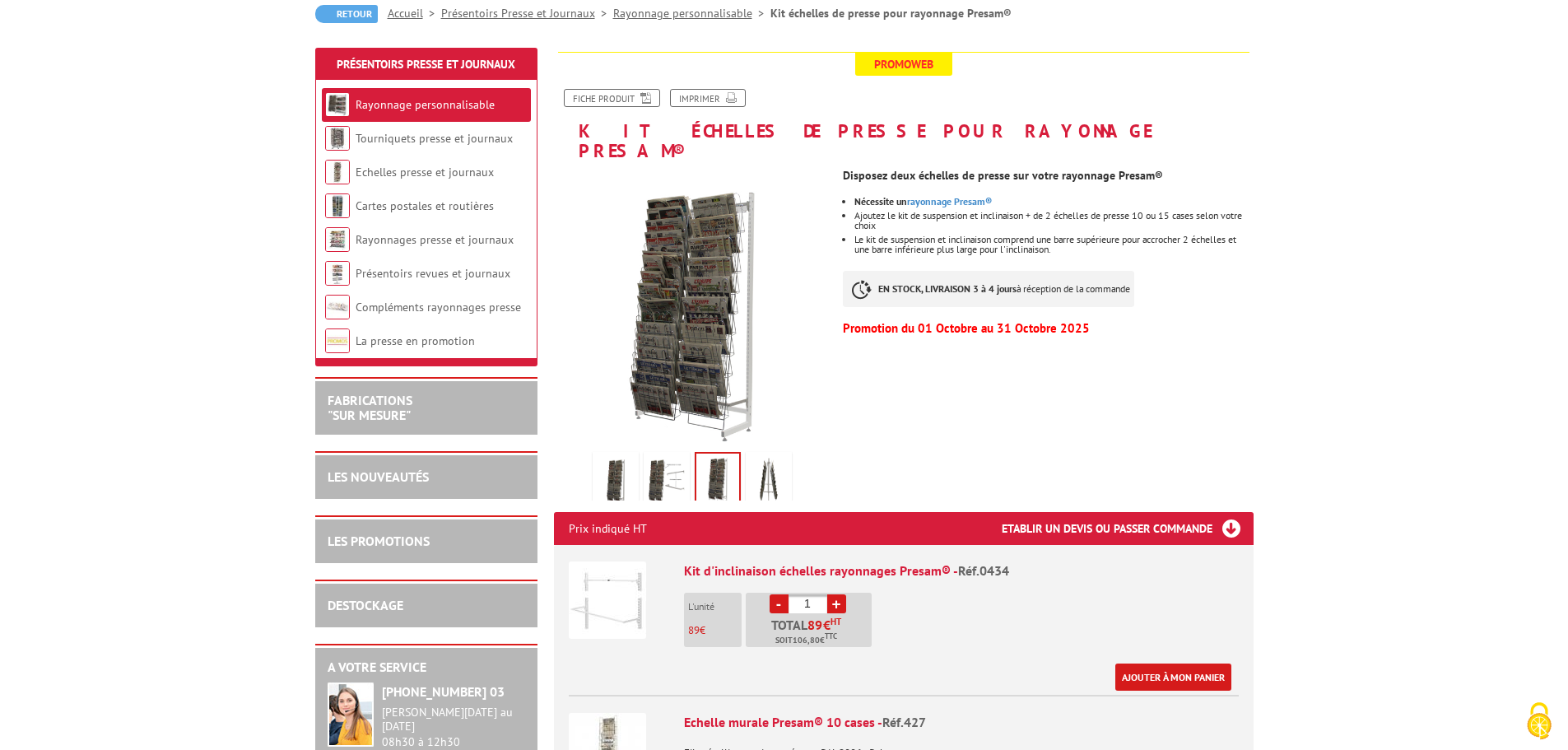
drag, startPoint x: 1066, startPoint y: 363, endPoint x: 1052, endPoint y: 400, distance: 39.6
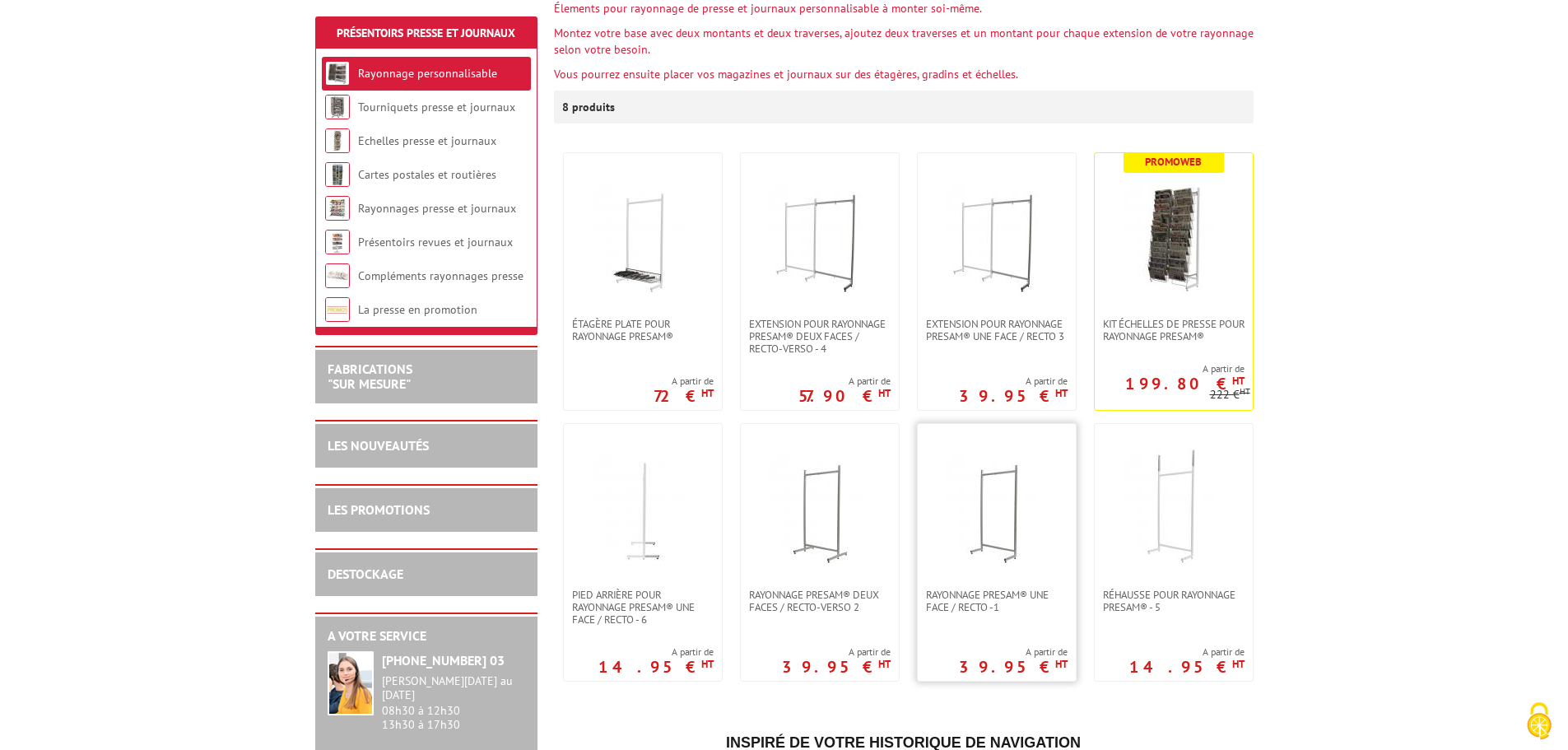
drag, startPoint x: 975, startPoint y: 490, endPoint x: 939, endPoint y: 482, distance: 36.9
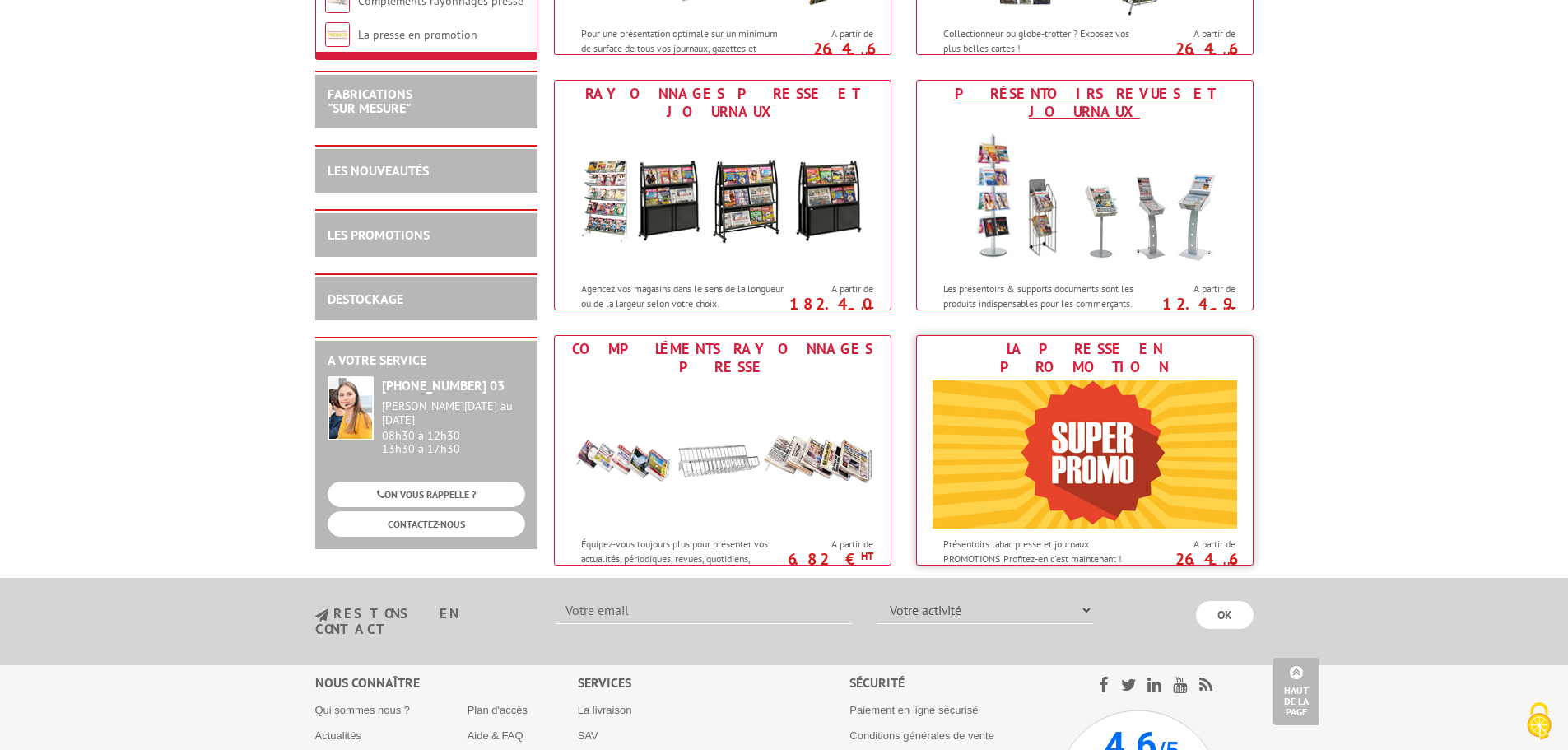
scroll to position [741, 0]
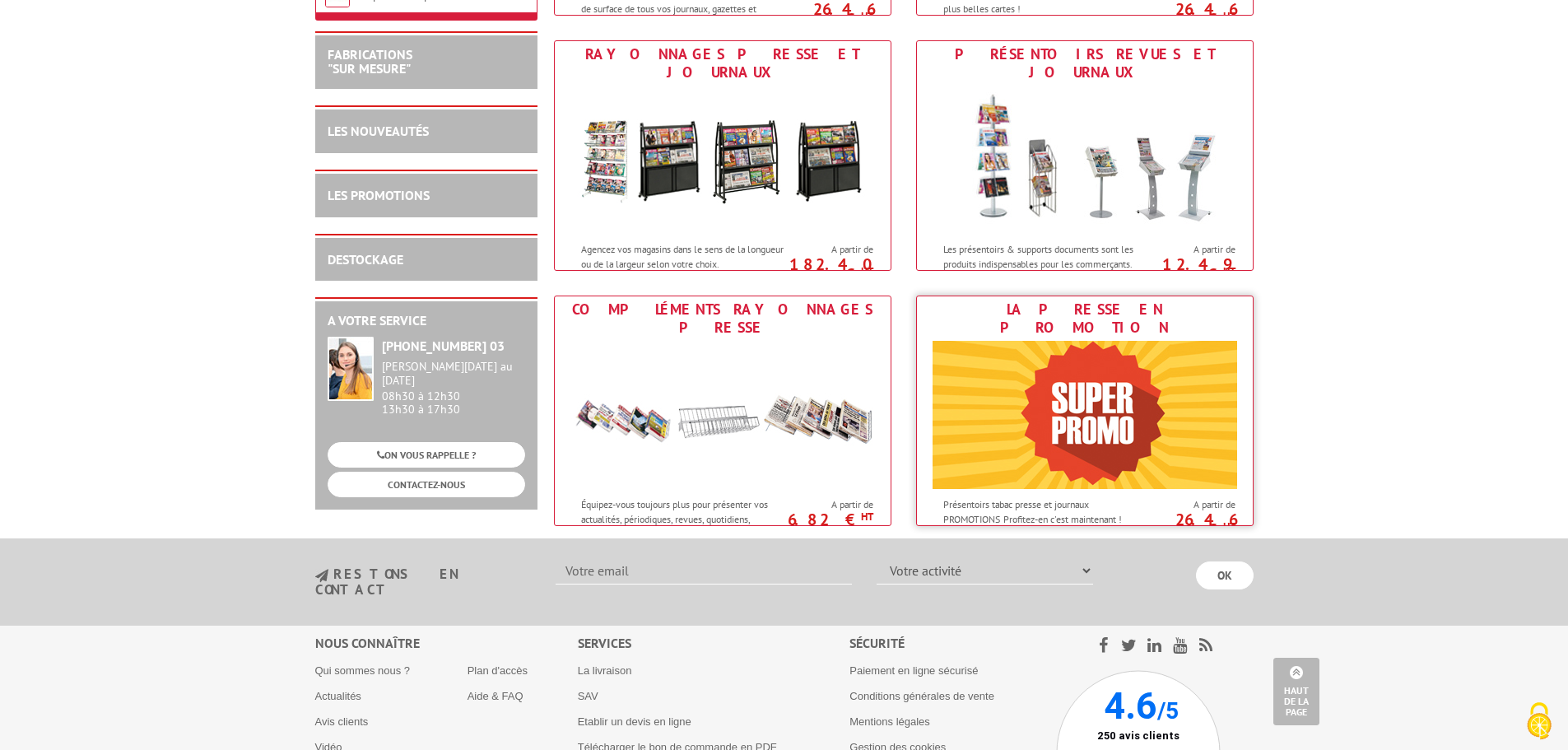
click at [1221, 460] on img at bounding box center [1084, 415] width 304 height 149
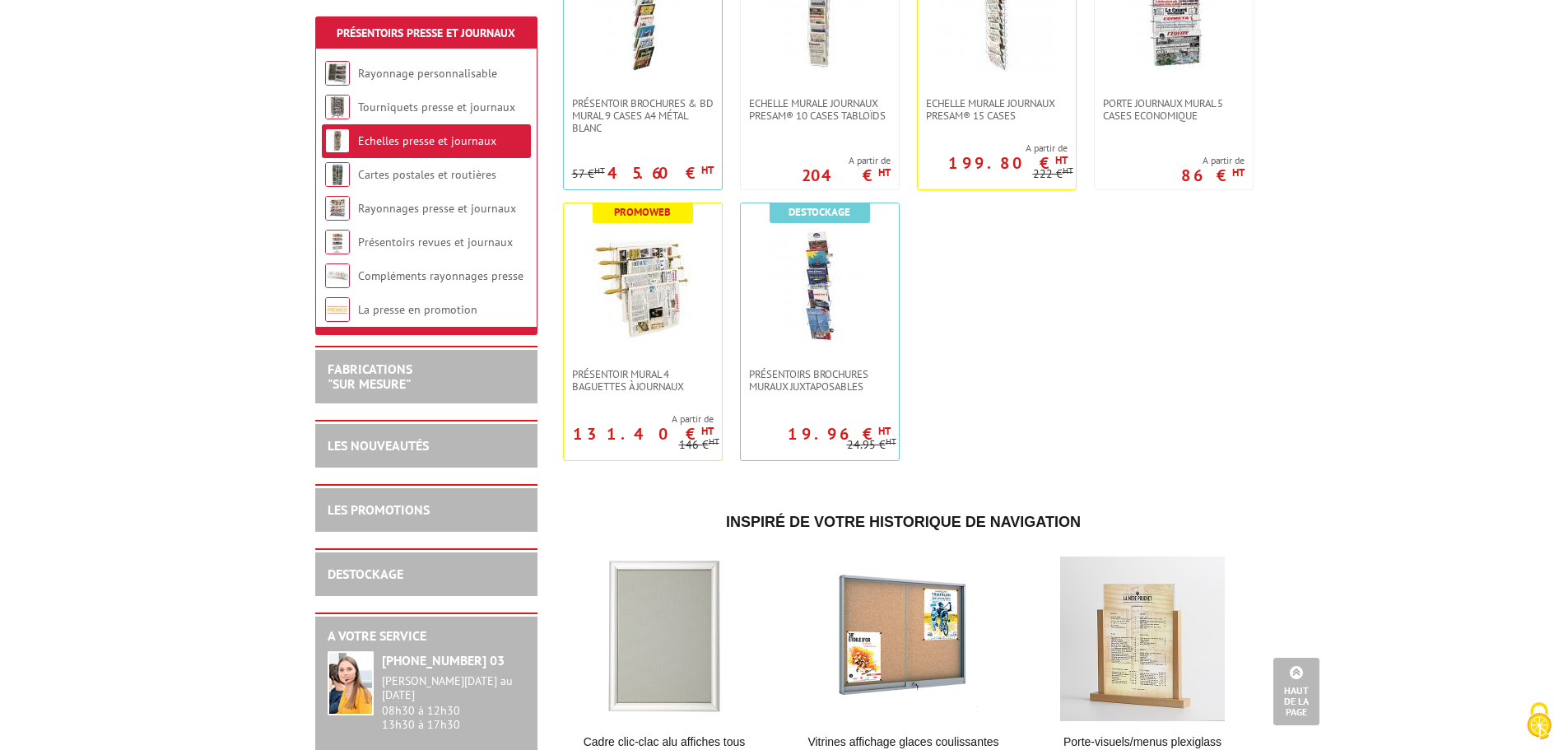
scroll to position [741, 0]
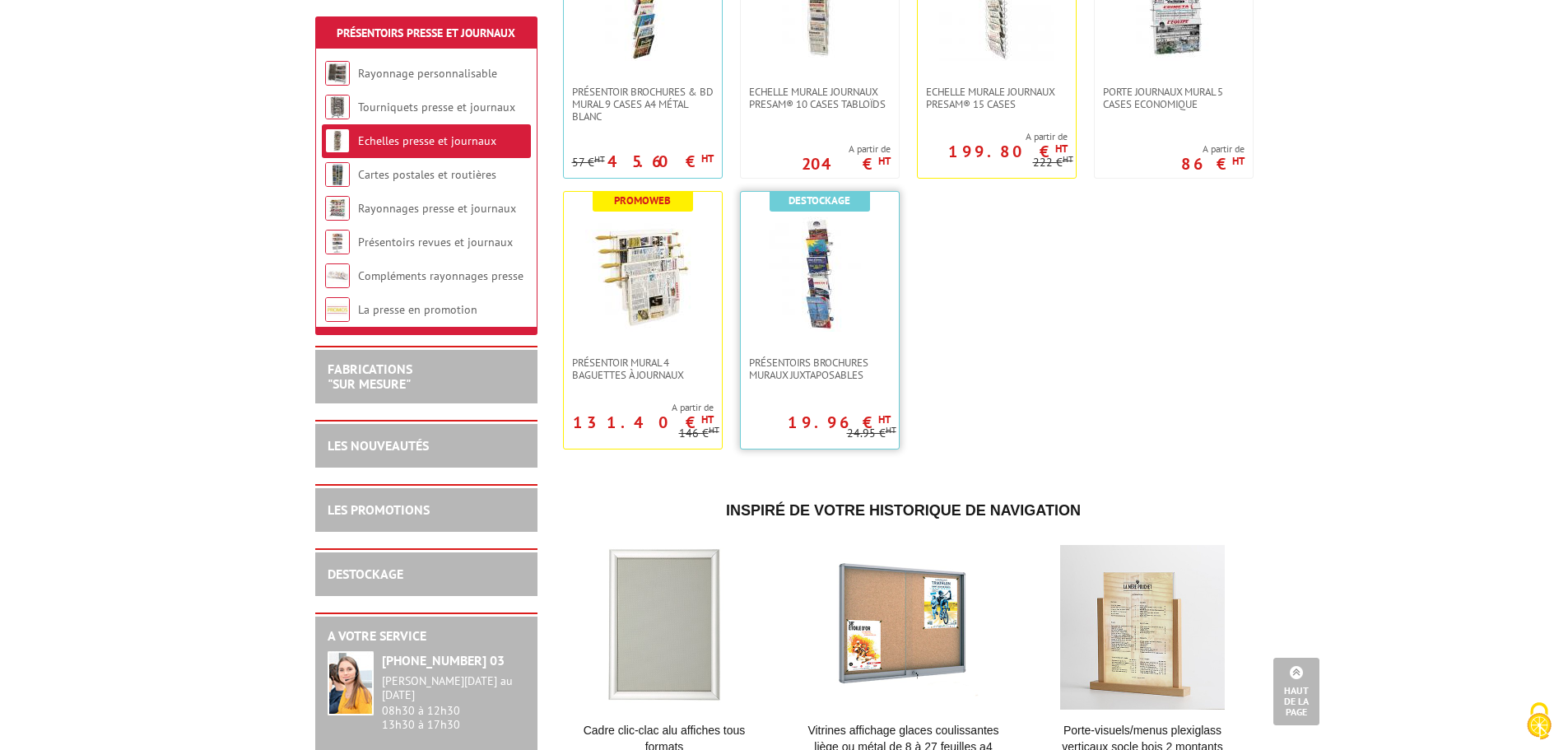
click at [851, 274] on img at bounding box center [819, 274] width 115 height 115
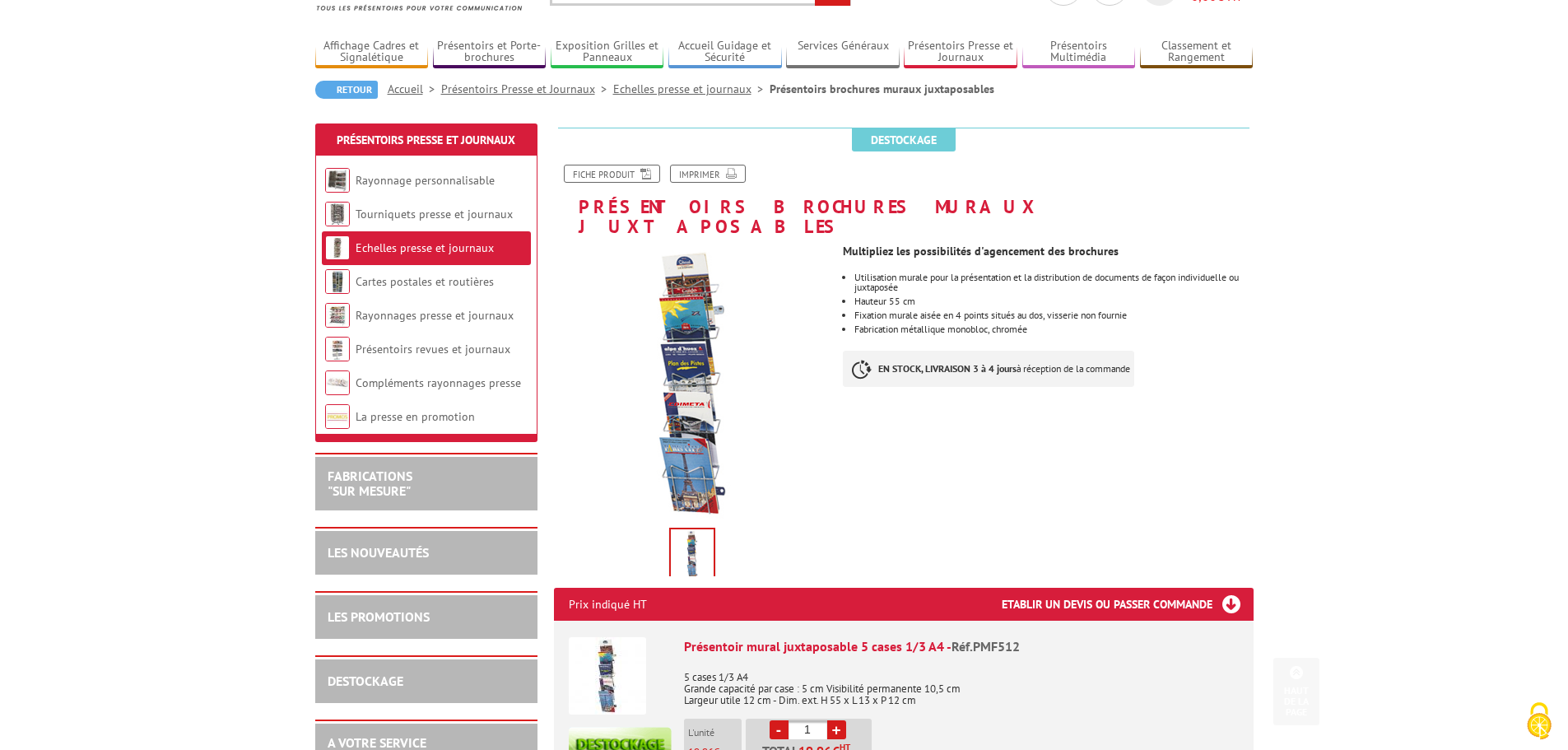
scroll to position [82, 0]
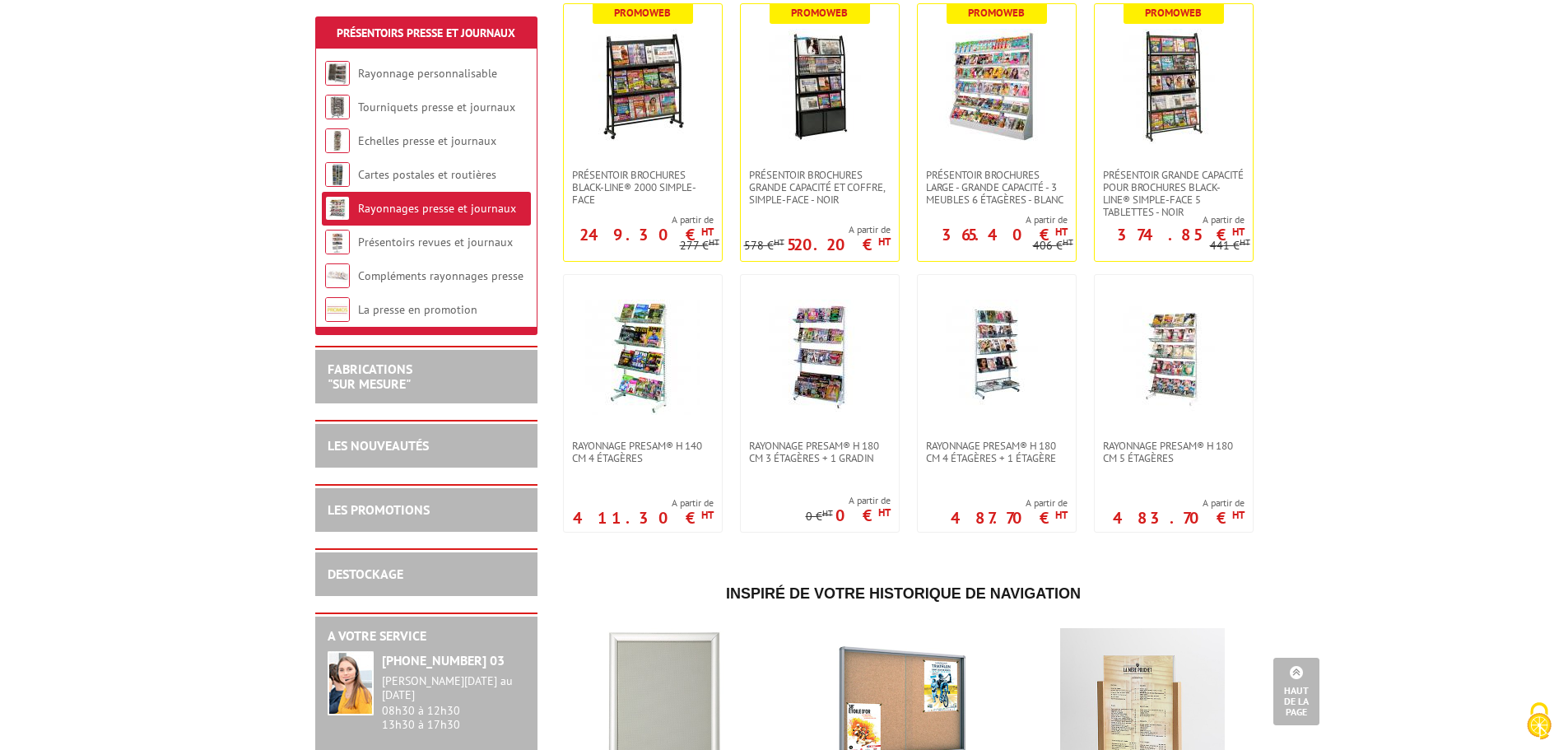
scroll to position [658, 0]
click at [786, 443] on span "Rayonnage Presam® H 180 cm 3 étagères + 1 gradin" at bounding box center [820, 451] width 142 height 24
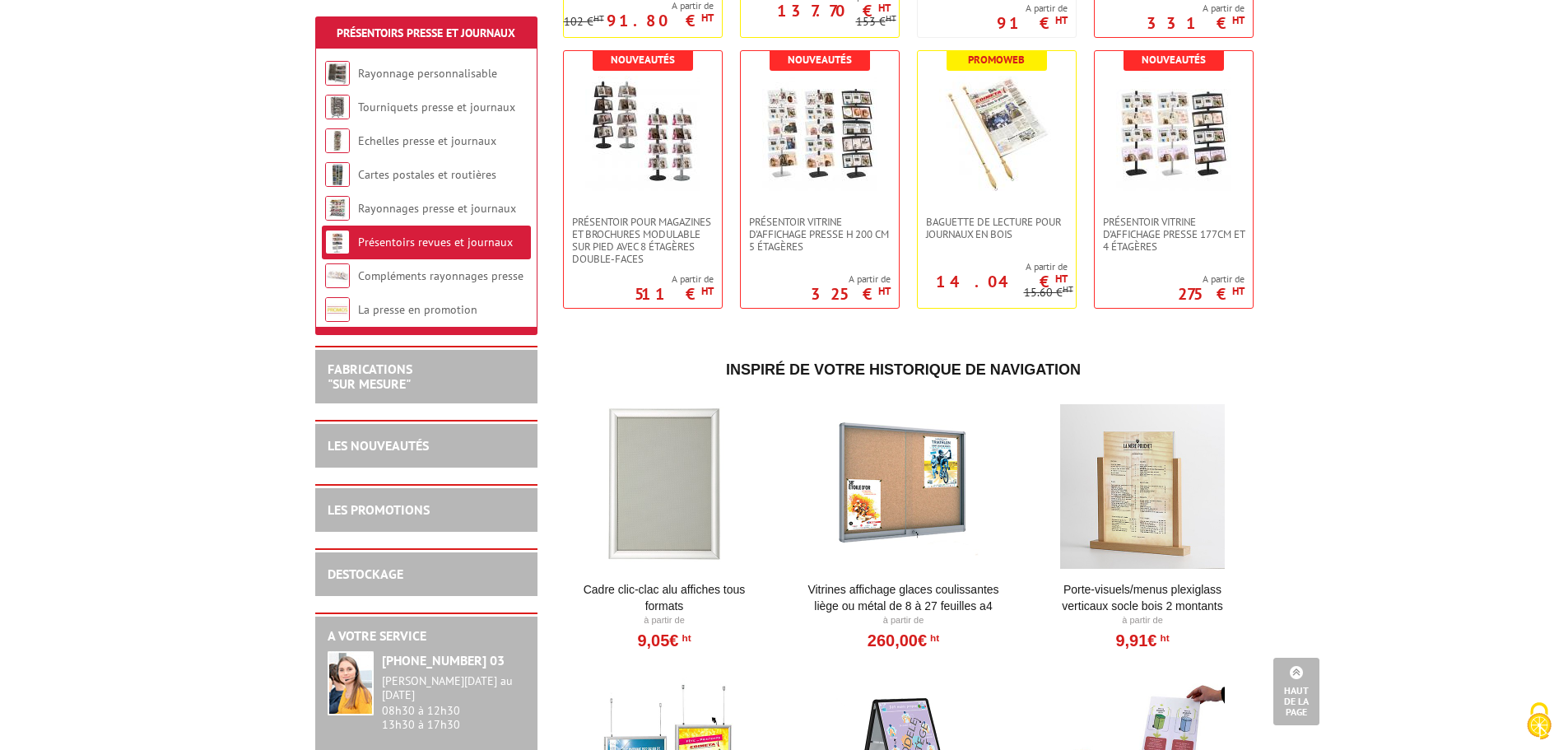
scroll to position [905, 0]
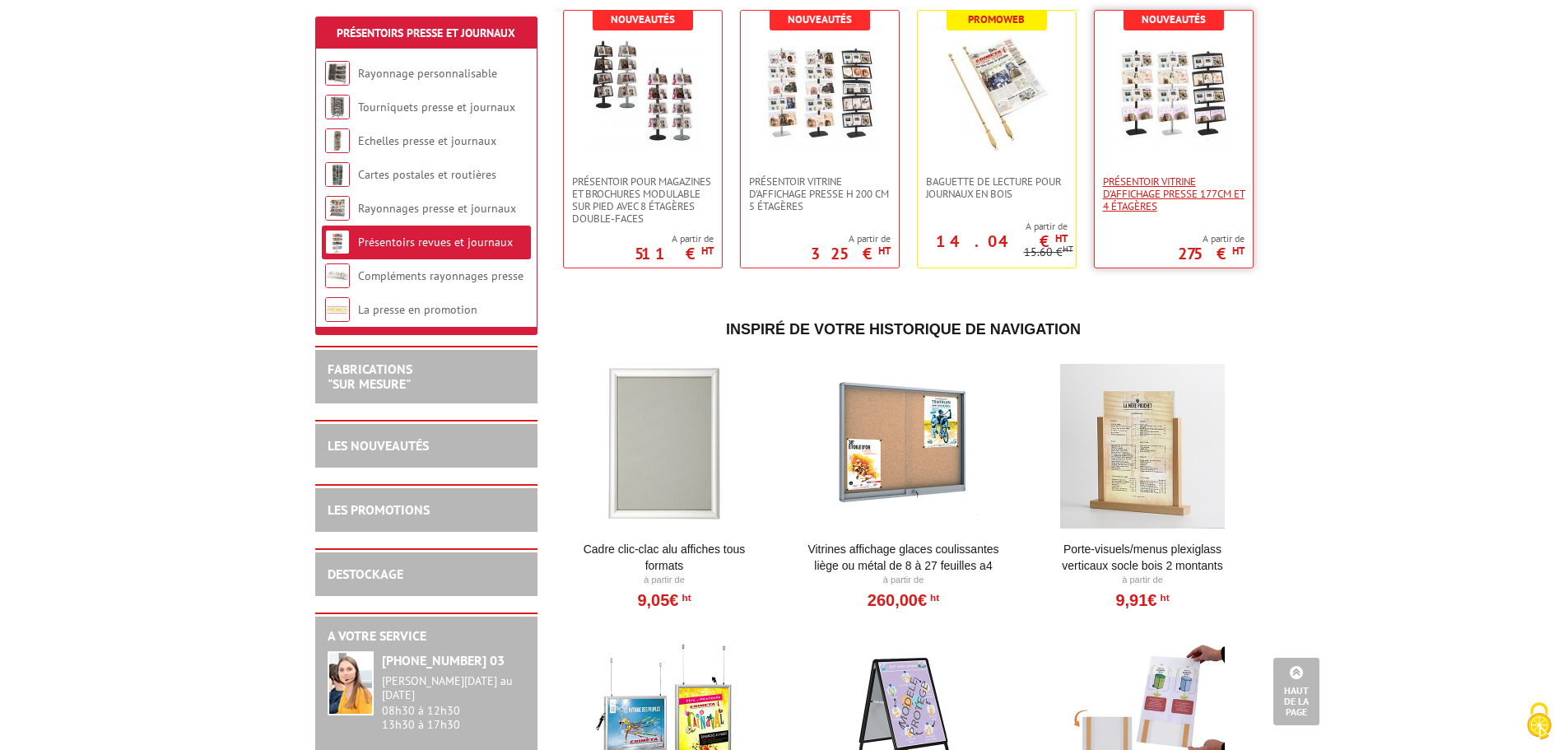
click at [1179, 186] on span "Présentoir vitrine d'affichage presse 177cm et 4 étagères" at bounding box center [1174, 194] width 142 height 37
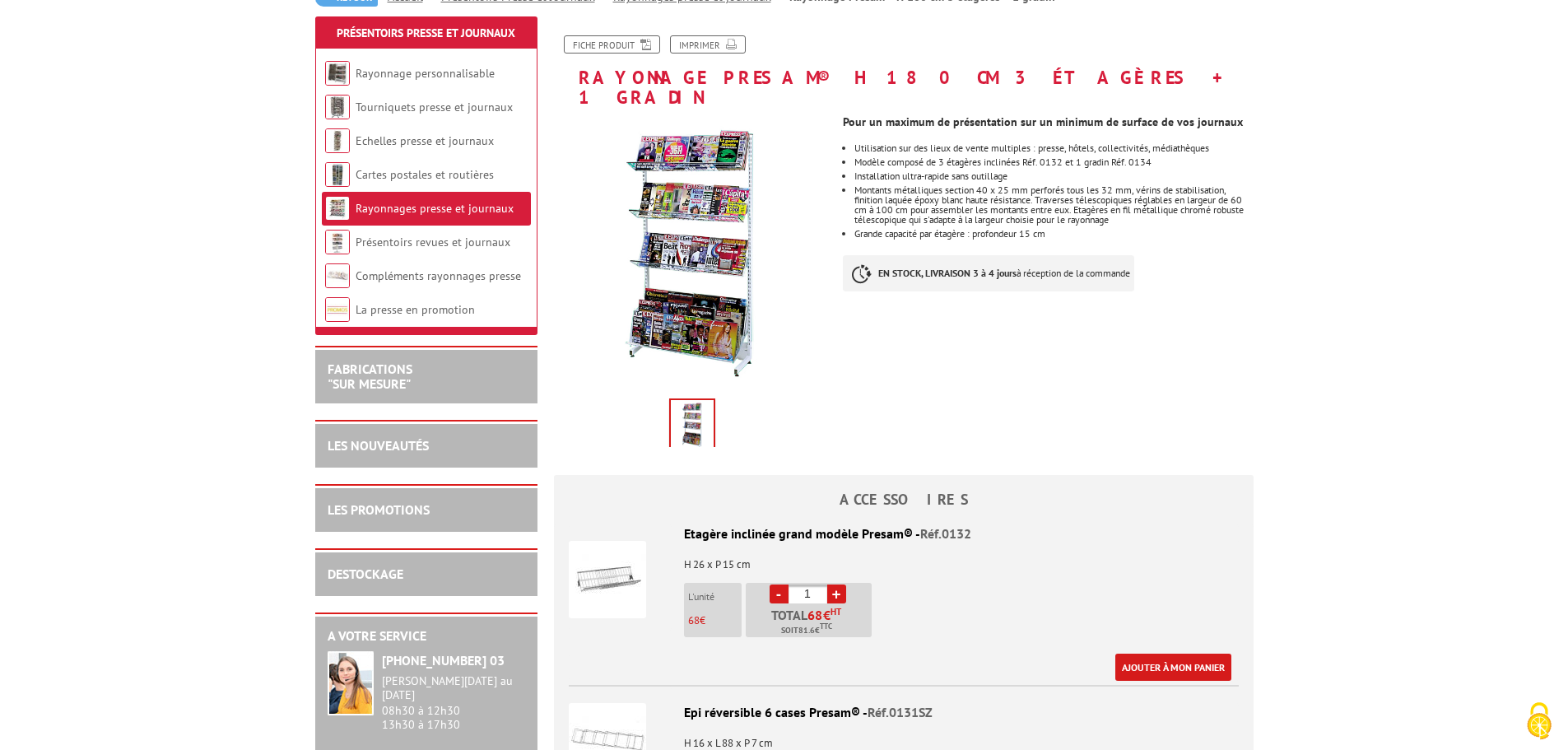
scroll to position [329, 0]
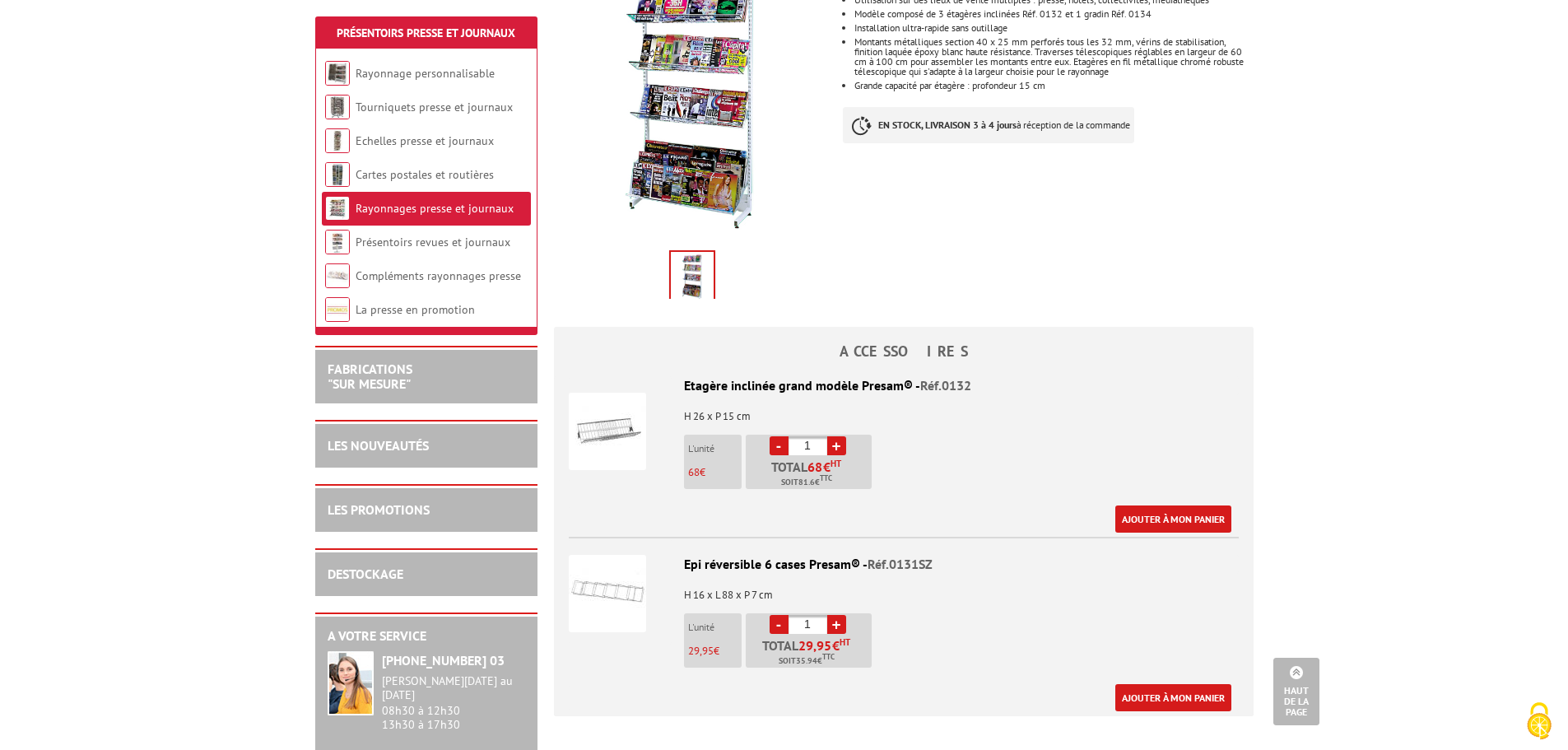
click at [828, 436] on link "+" at bounding box center [837, 446] width 19 height 19
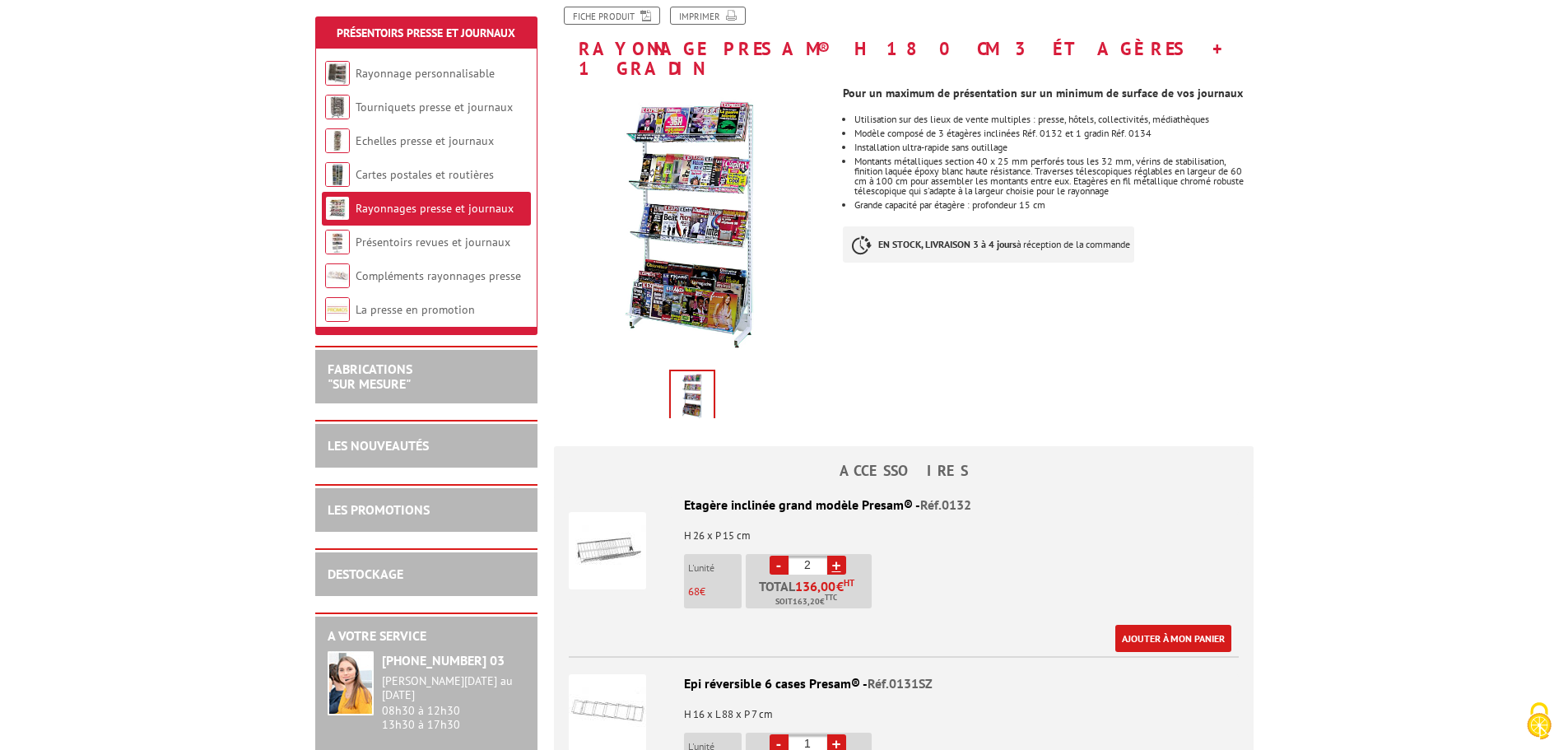
scroll to position [247, 0]
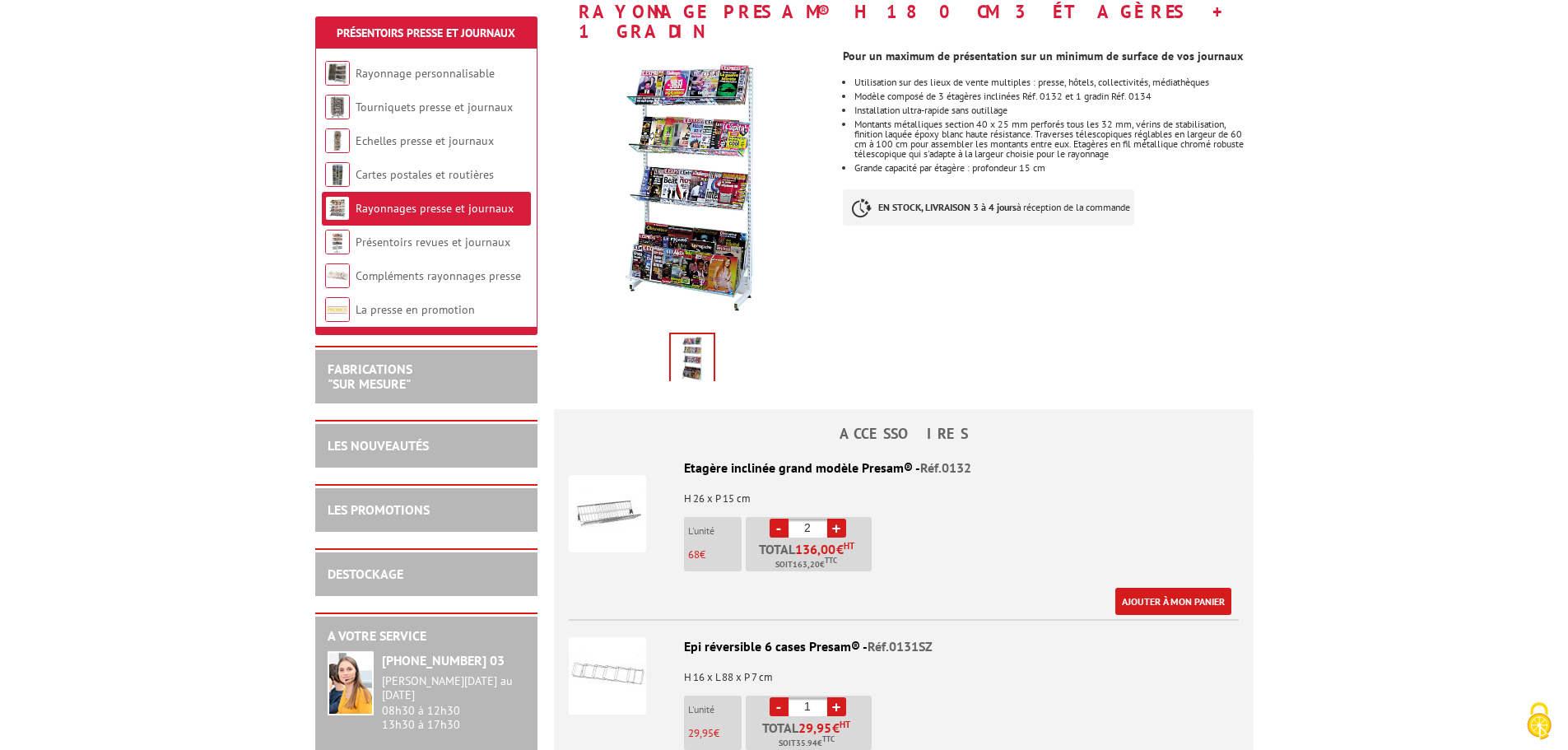
click at [841, 518] on link "+" at bounding box center [837, 528] width 19 height 19
type input "3"
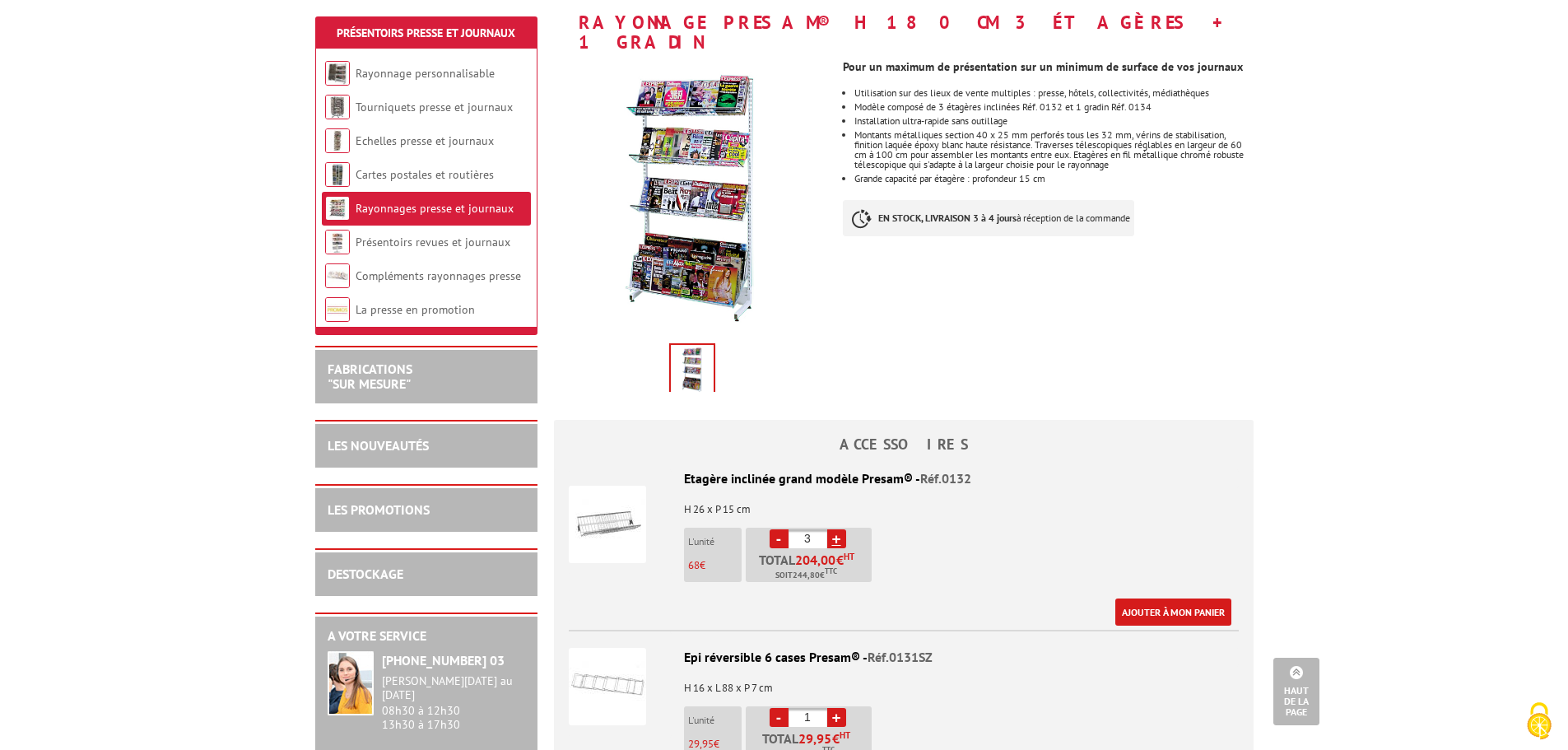
scroll to position [82, 0]
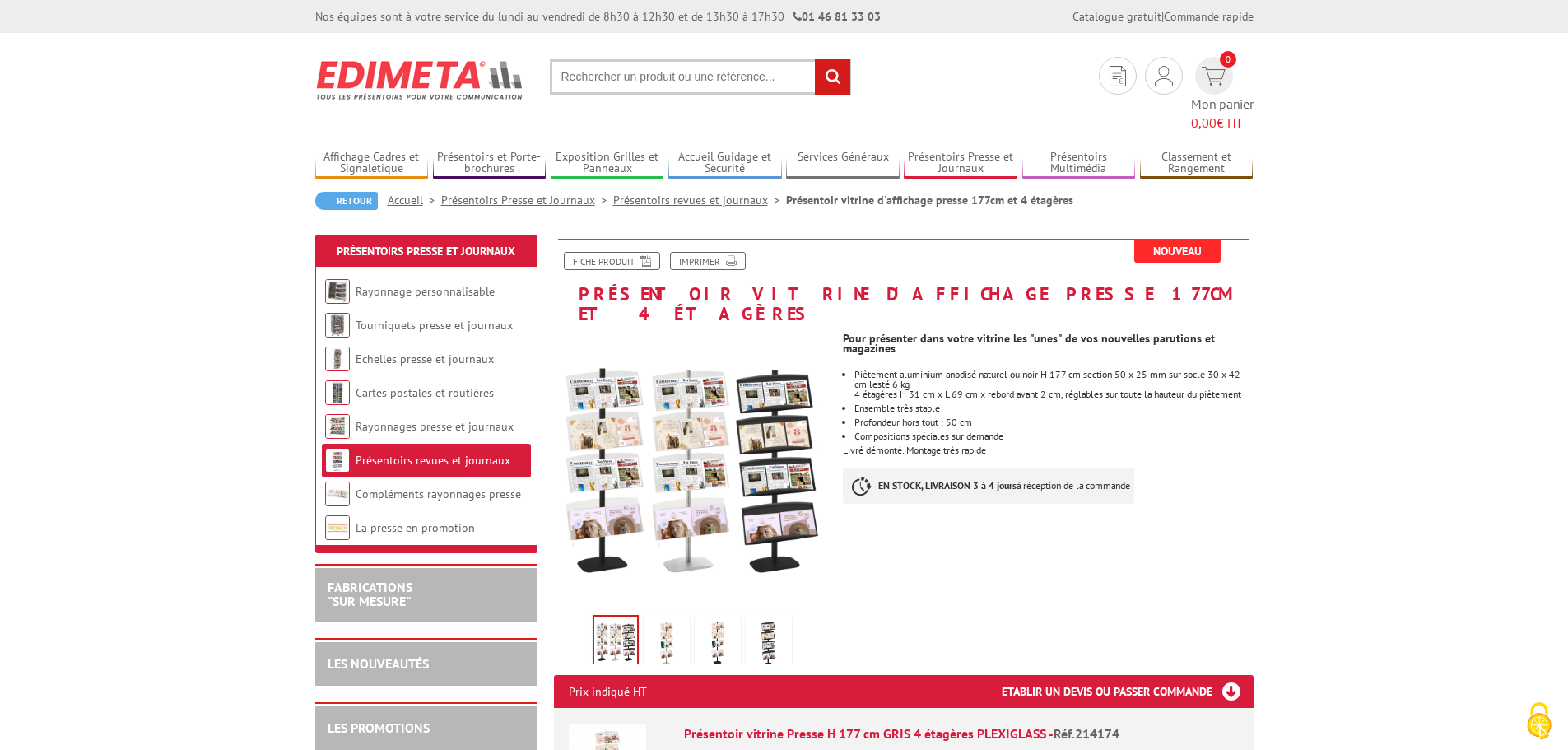
click at [670, 618] on img at bounding box center [667, 644] width 39 height 51
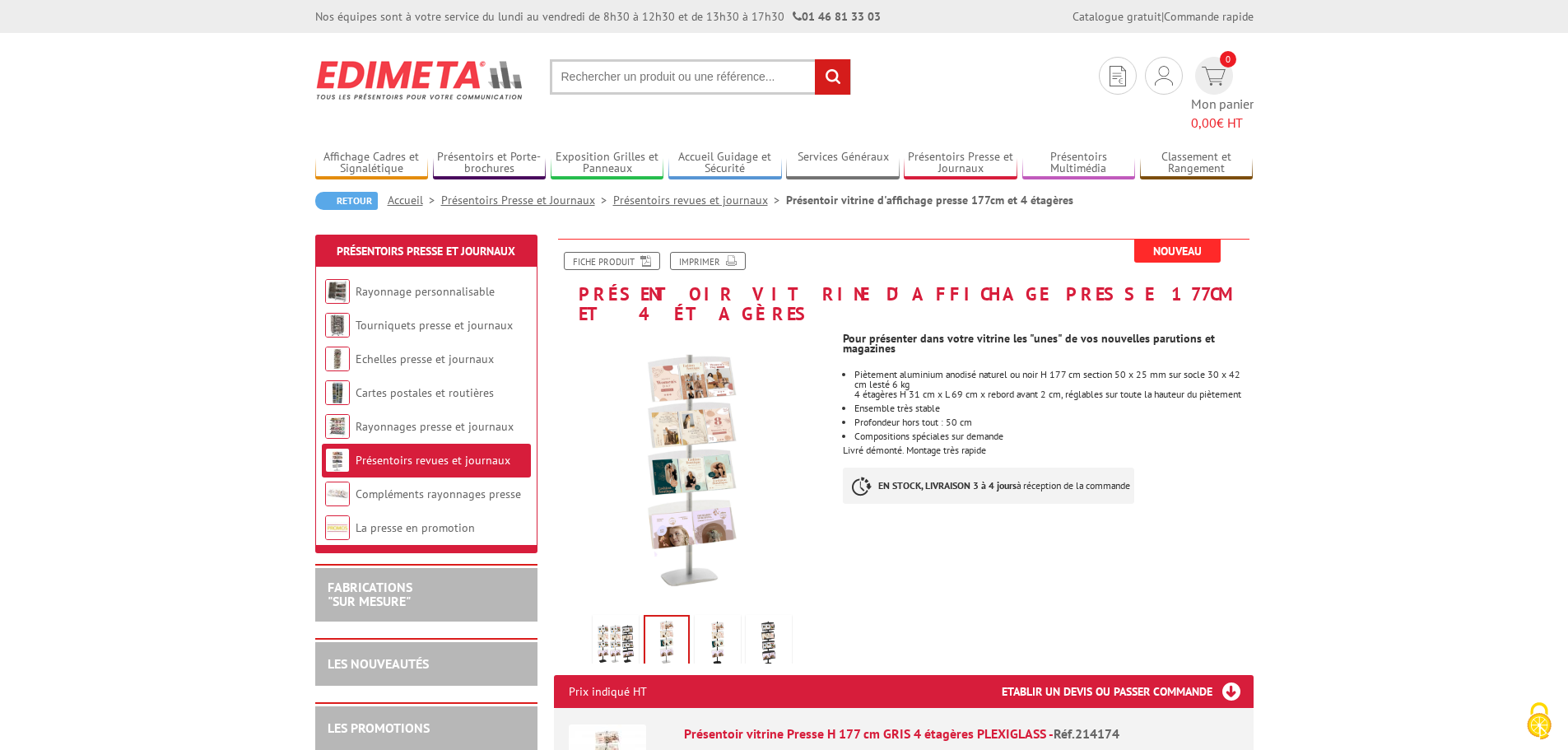
click at [715, 618] on img at bounding box center [717, 644] width 39 height 51
click at [758, 618] on img at bounding box center [769, 644] width 39 height 51
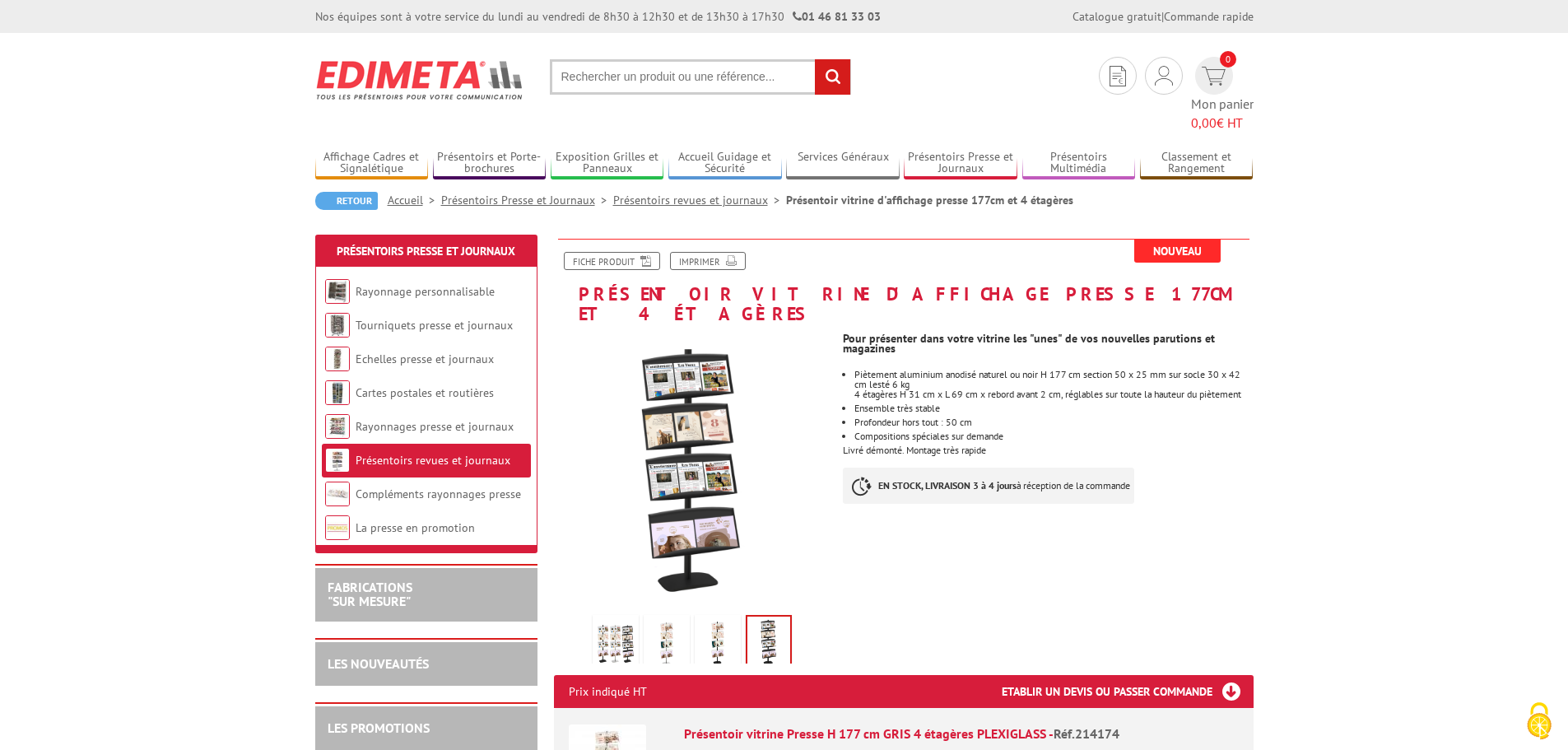
click at [702, 618] on img at bounding box center [717, 644] width 39 height 51
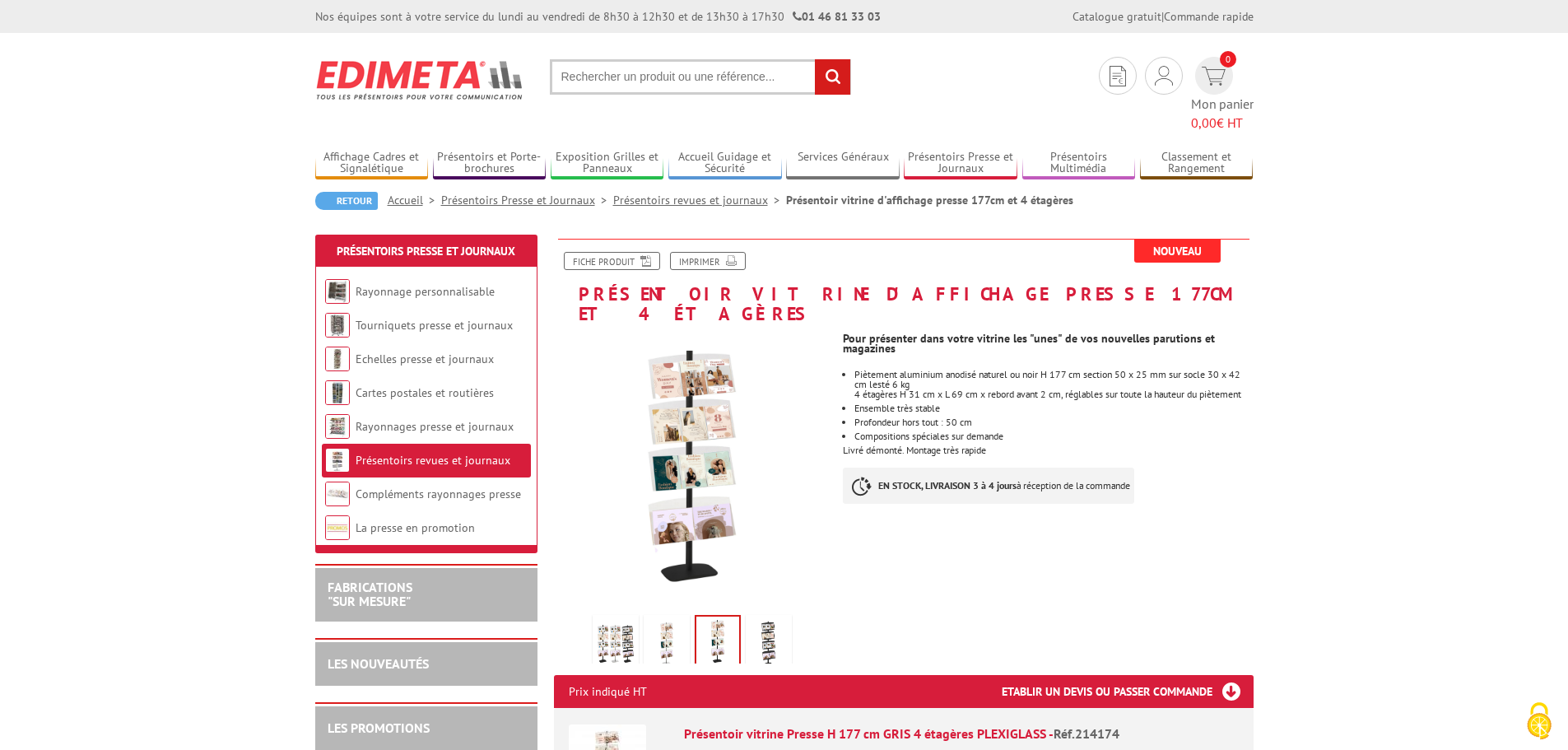
click at [658, 618] on img at bounding box center [667, 644] width 39 height 51
click at [600, 615] on link at bounding box center [614, 644] width 46 height 58
